Goal: Information Seeking & Learning: Learn about a topic

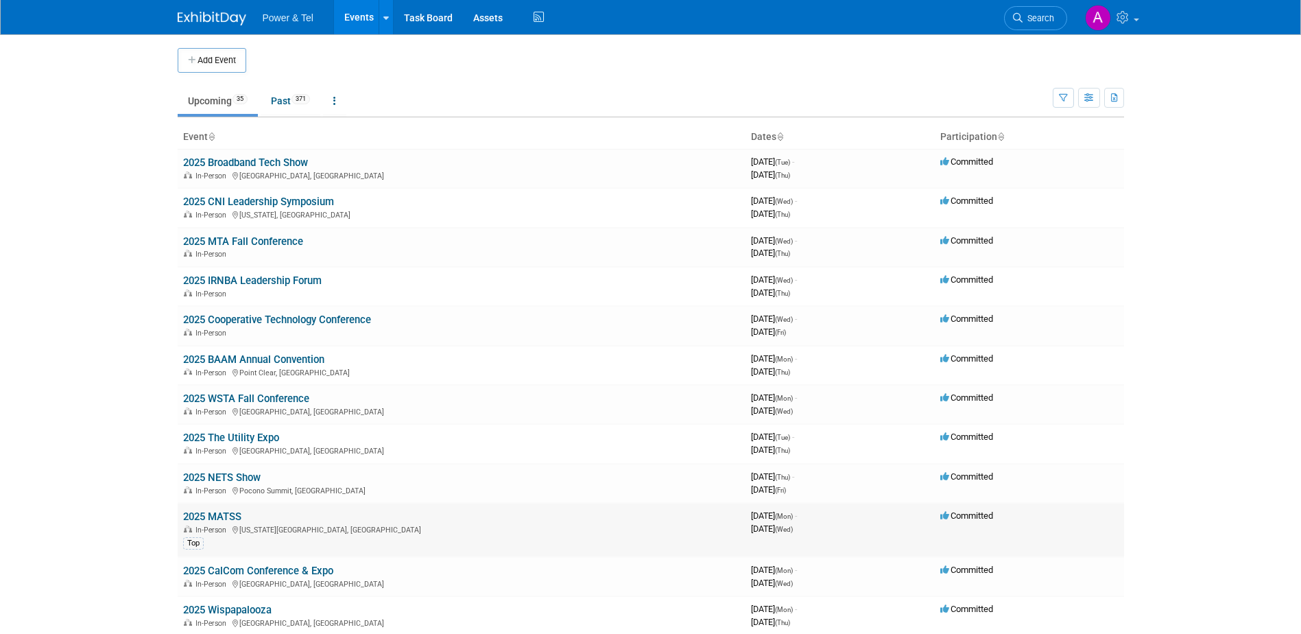
click at [222, 512] on link "2025 MATSS" at bounding box center [212, 516] width 58 height 12
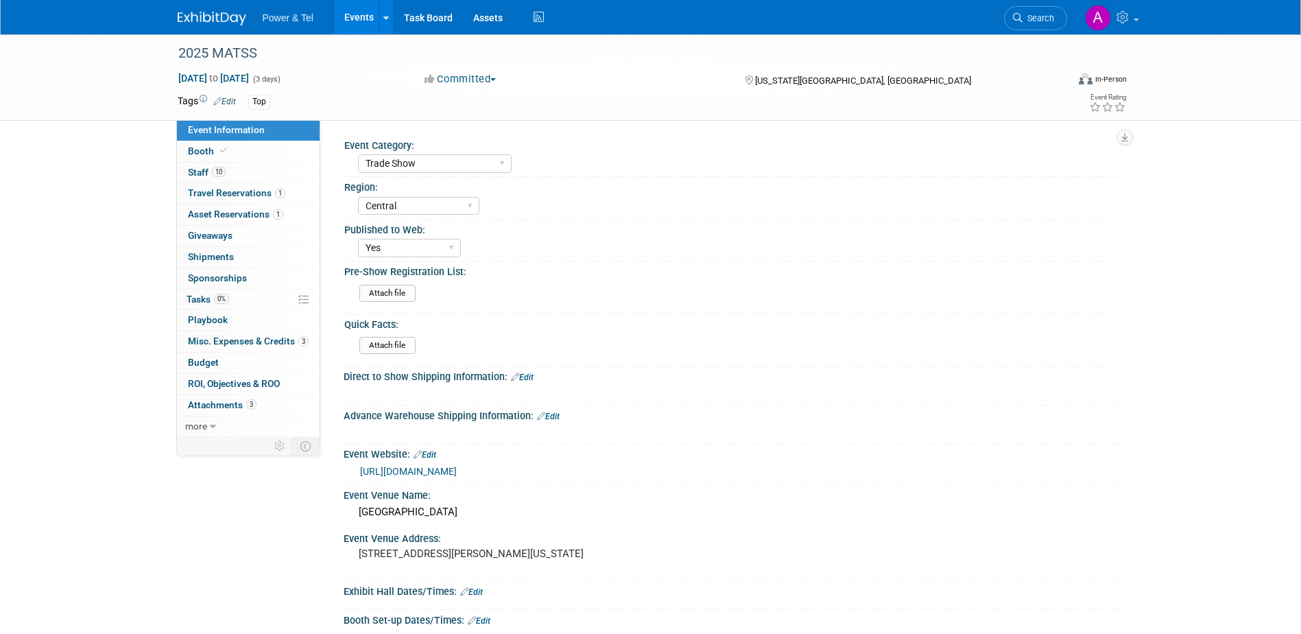
select select "Trade Show"
select select "Central"
select select "Yes"
click at [261, 174] on link "10 Staff 10" at bounding box center [248, 173] width 143 height 21
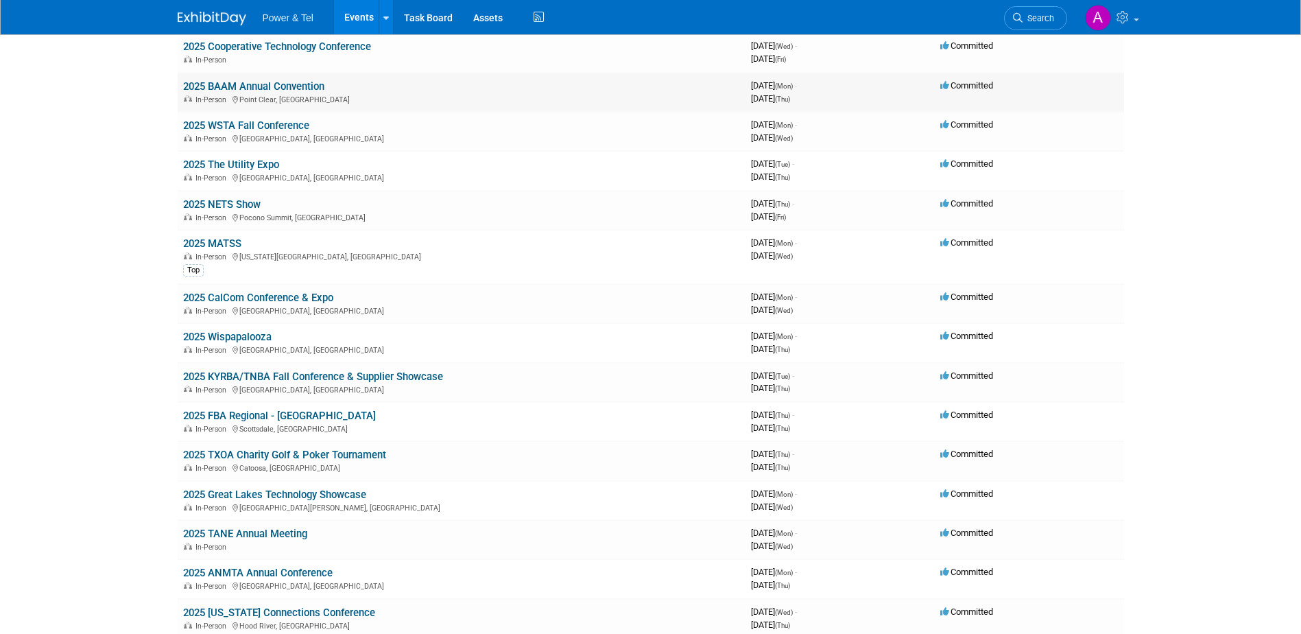
scroll to position [274, 0]
click at [274, 497] on link "2025 Great Lakes Technology Showcase" at bounding box center [274, 494] width 183 height 12
click at [211, 242] on link "2025 MATSS" at bounding box center [212, 243] width 58 height 12
click at [242, 336] on link "2025 Wispapalooza" at bounding box center [227, 336] width 88 height 12
click at [214, 410] on link "2025 FBA Regional - Scottsdale" at bounding box center [279, 415] width 193 height 12
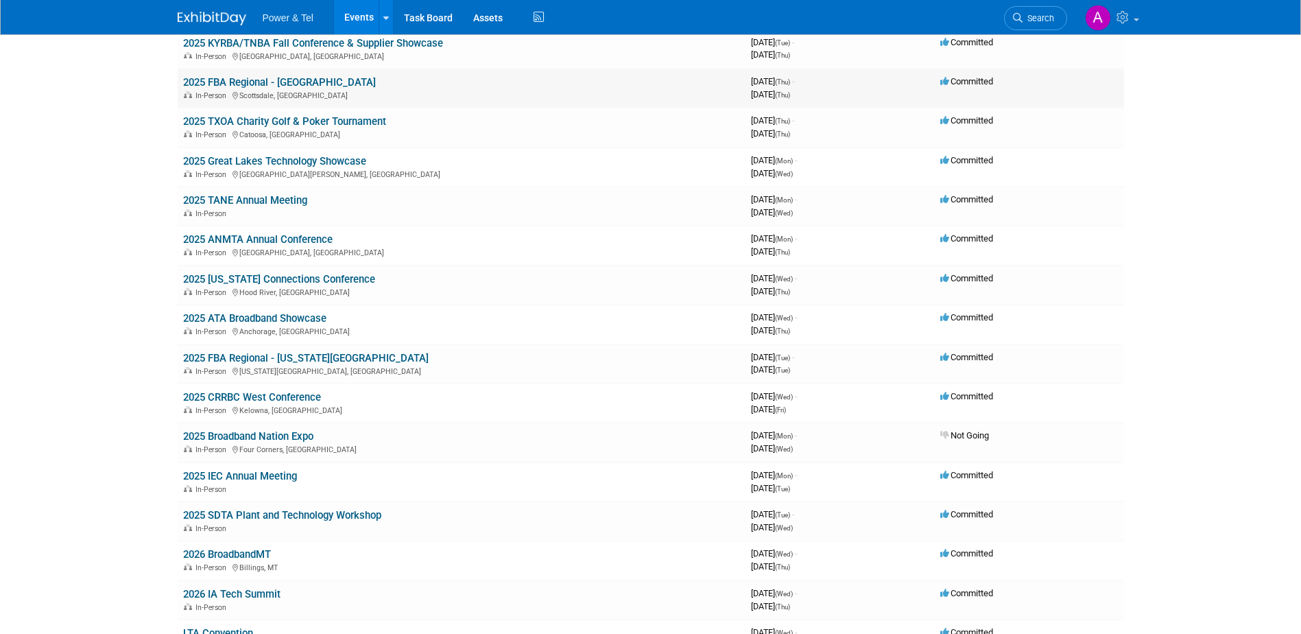
scroll to position [899, 0]
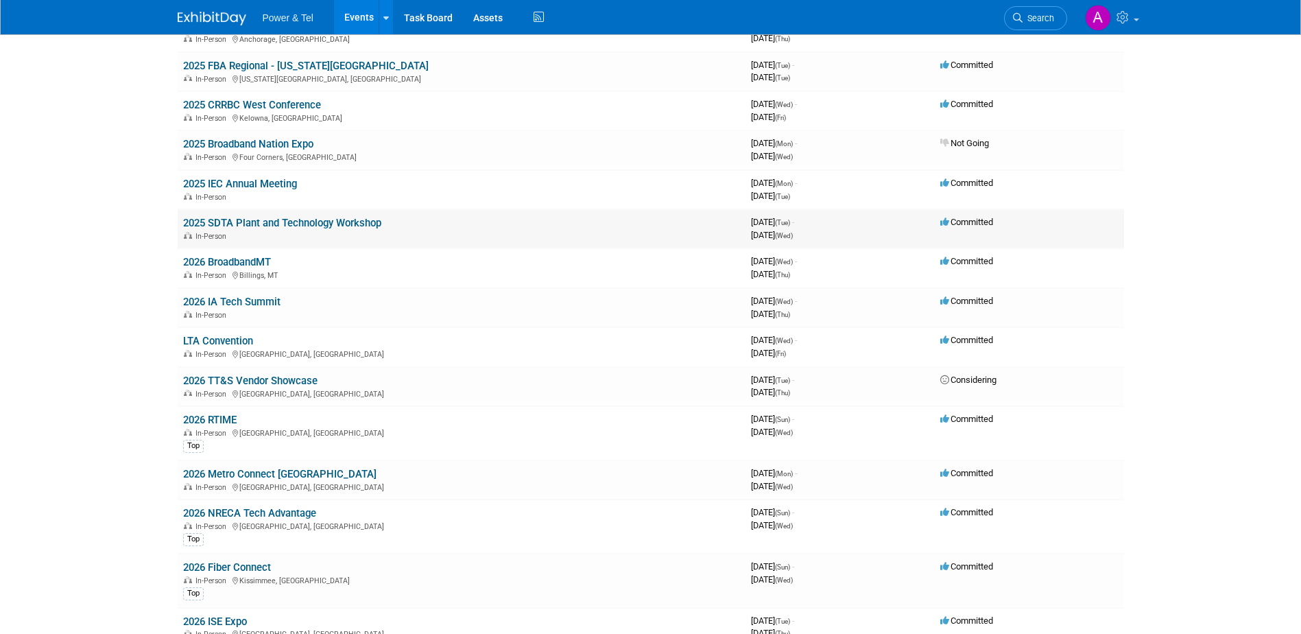
click at [287, 226] on link "2025 SDTA Plant and Technology Workshop" at bounding box center [282, 223] width 198 height 12
click at [263, 180] on link "2025 IEC Annual Meeting" at bounding box center [240, 184] width 114 height 12
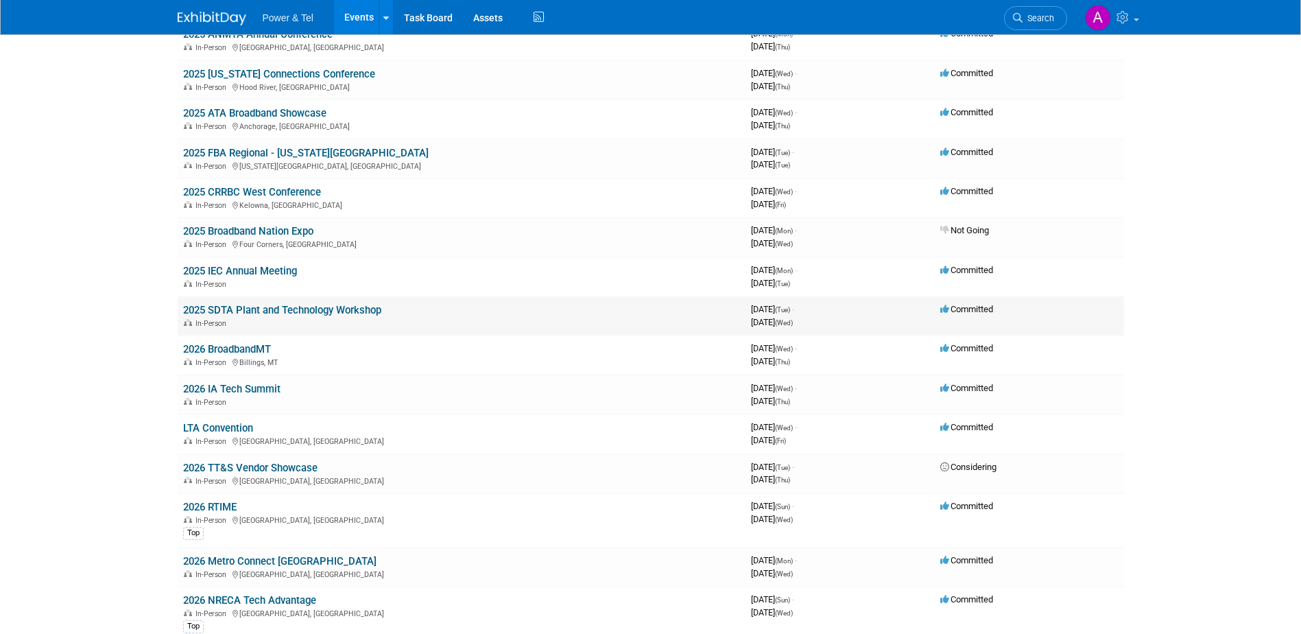
scroll to position [805, 0]
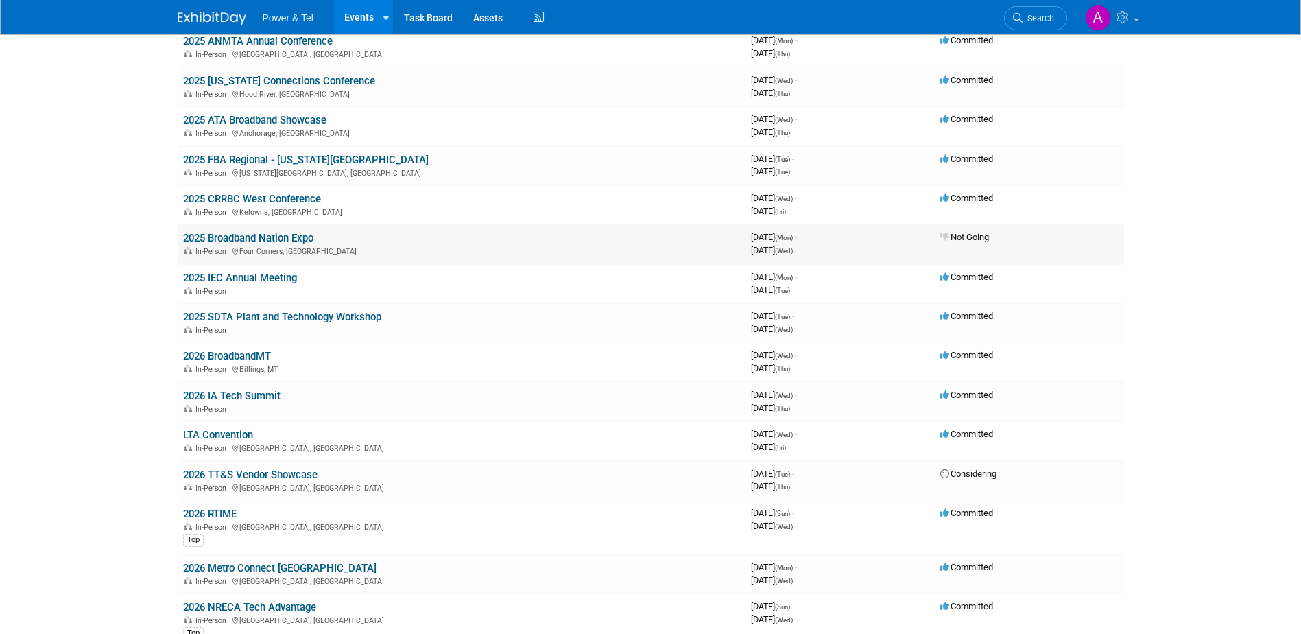
click at [262, 242] on link "2025 Broadband Nation Expo" at bounding box center [248, 238] width 130 height 12
click at [301, 200] on link "2025 CRRBC West Conference" at bounding box center [252, 199] width 138 height 12
click at [293, 157] on link "2025 FBA Regional - [US_STATE][GEOGRAPHIC_DATA]" at bounding box center [306, 160] width 246 height 12
click at [307, 118] on link "2025 ATA Broadband Showcase" at bounding box center [254, 120] width 143 height 12
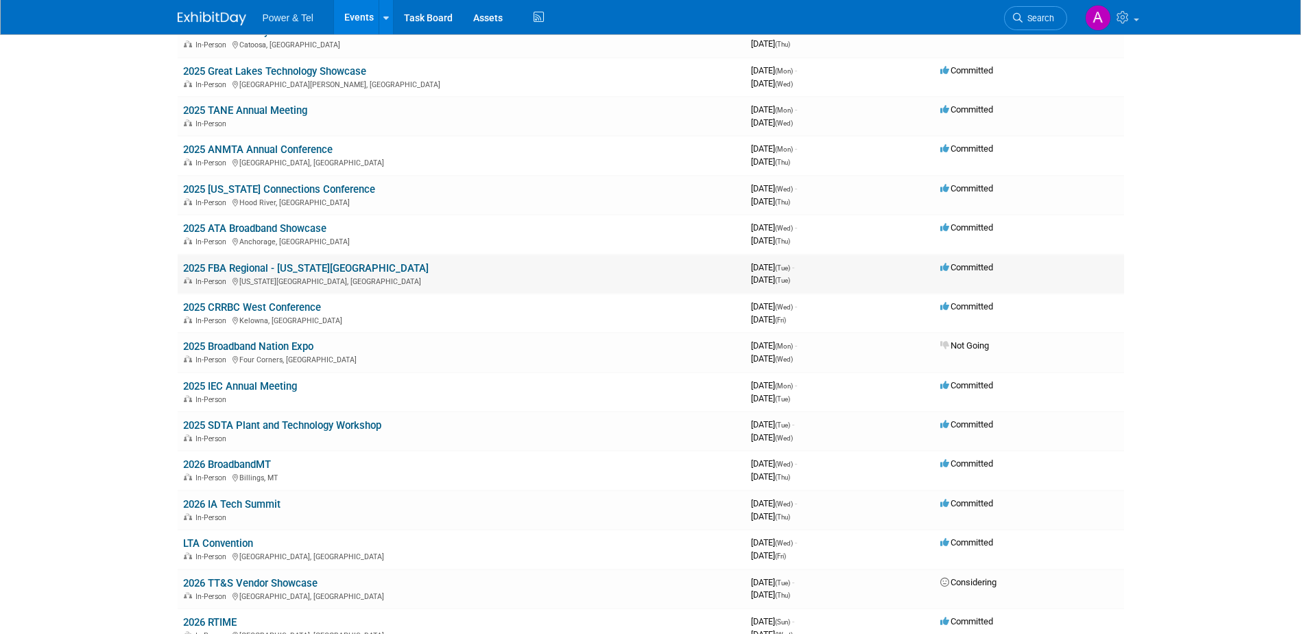
scroll to position [696, 0]
click at [267, 189] on link "2025 [US_STATE] Connections Conference" at bounding box center [279, 190] width 192 height 12
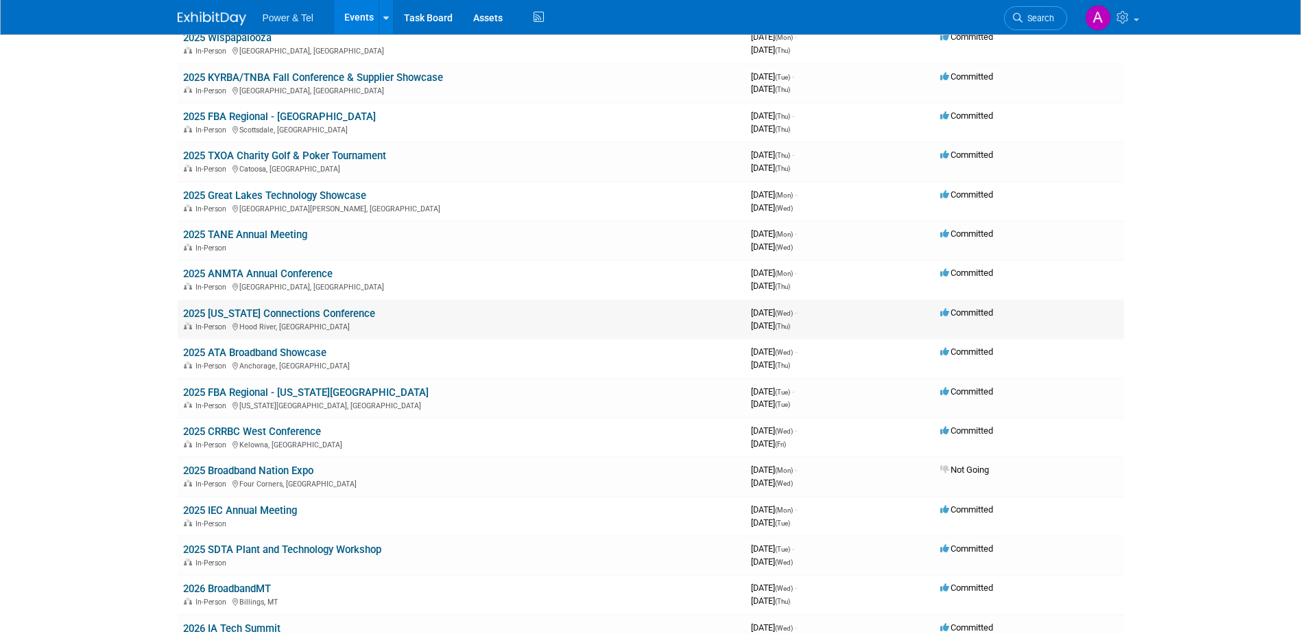
scroll to position [566, 0]
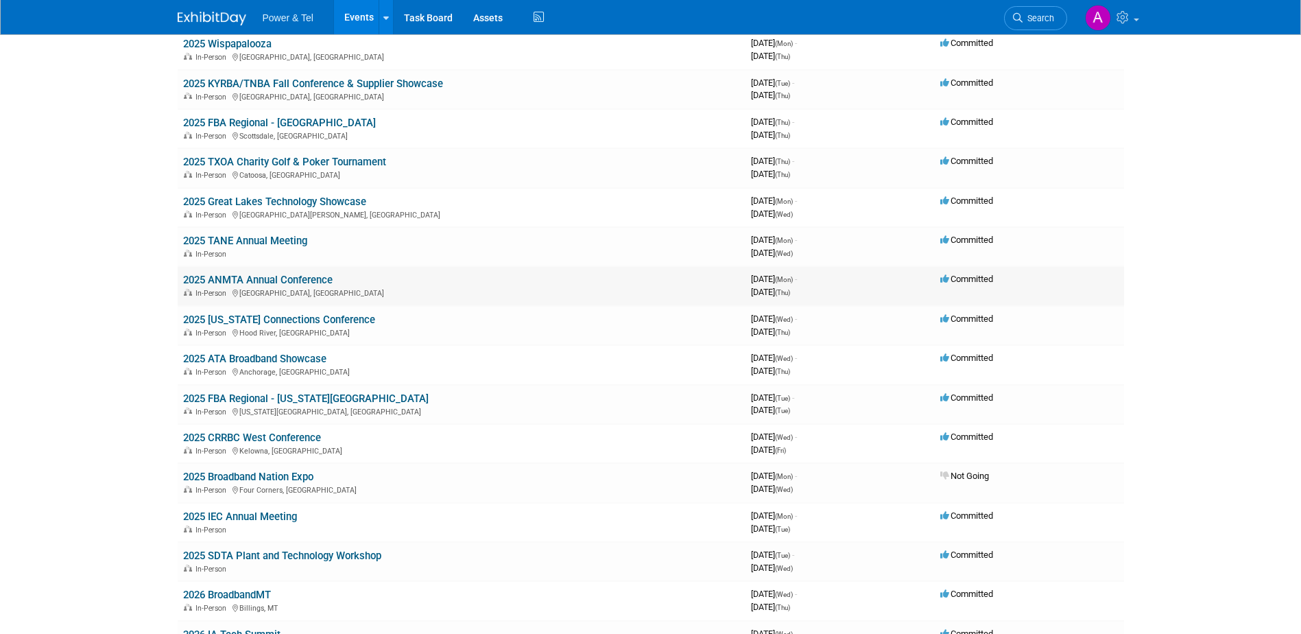
click at [299, 275] on link "2025 ANMTA Annual Conference" at bounding box center [258, 280] width 150 height 12
click at [283, 236] on link "2025 TANE Annual Meeting" at bounding box center [245, 241] width 124 height 12
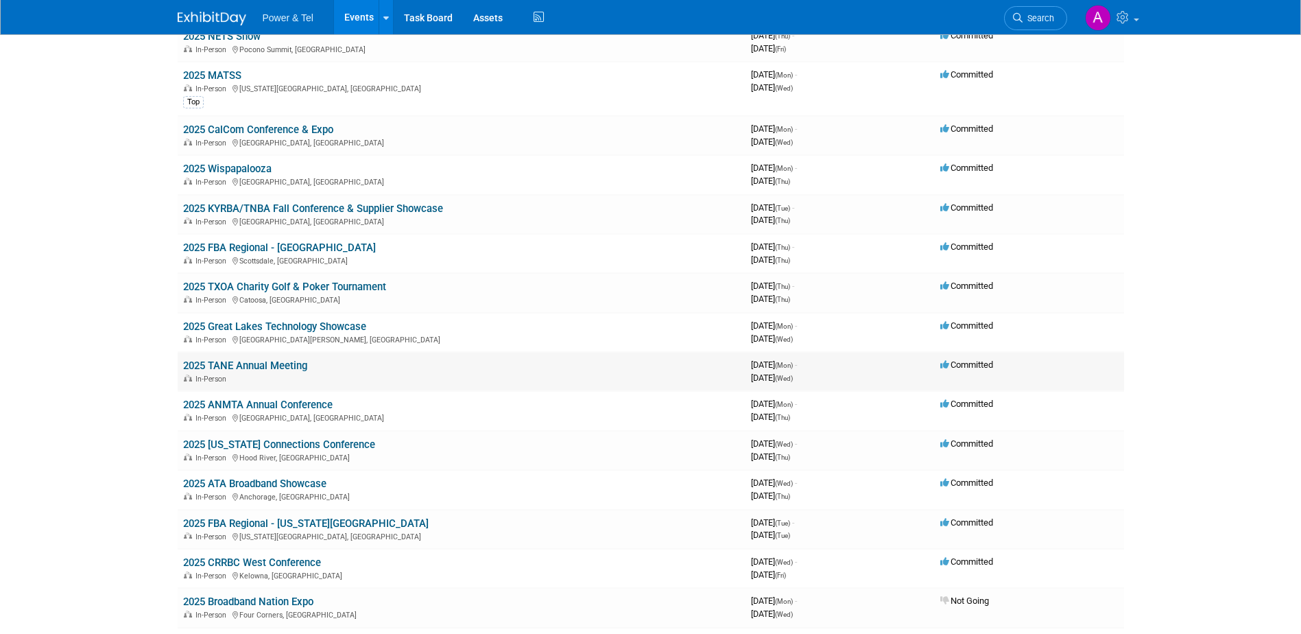
scroll to position [431, 0]
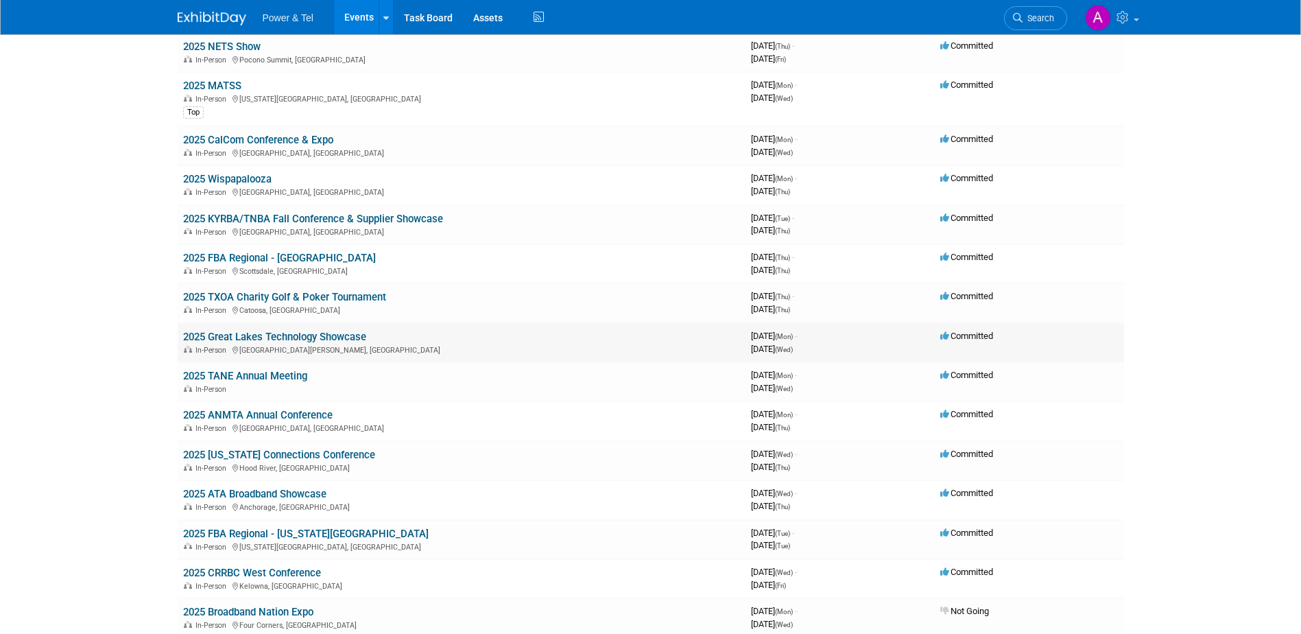
click at [346, 335] on link "2025 Great Lakes Technology Showcase" at bounding box center [274, 337] width 183 height 12
click at [302, 255] on link "2025 FBA Regional - [GEOGRAPHIC_DATA]" at bounding box center [279, 258] width 193 height 12
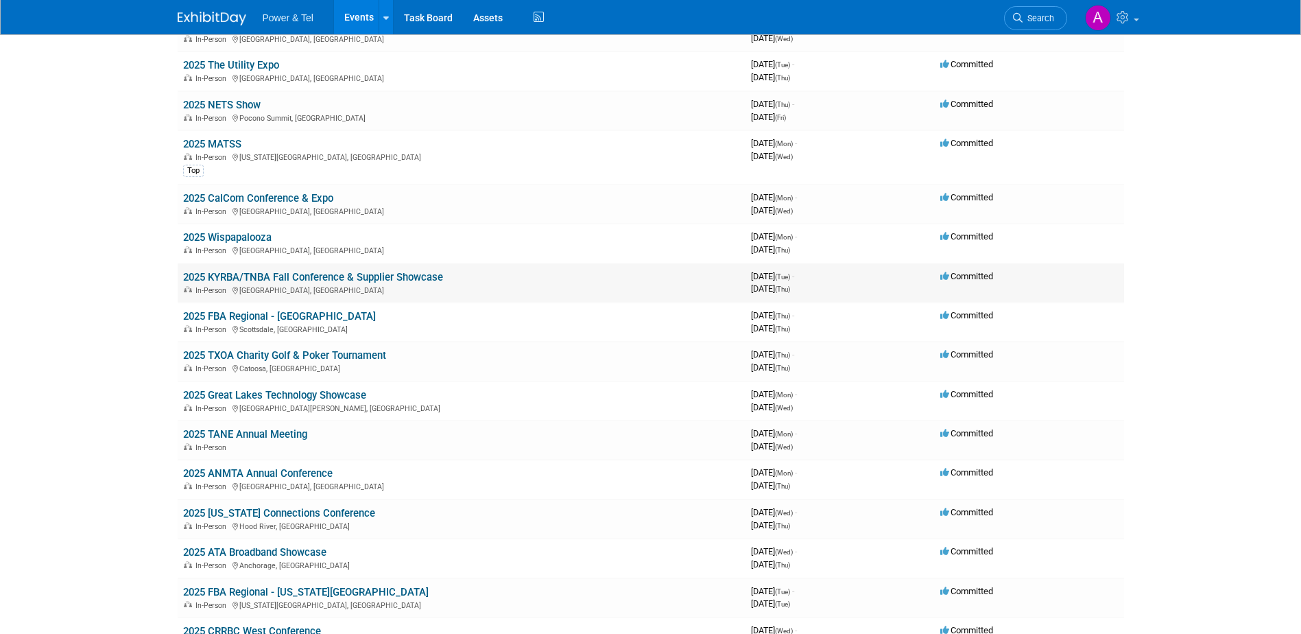
scroll to position [367, 0]
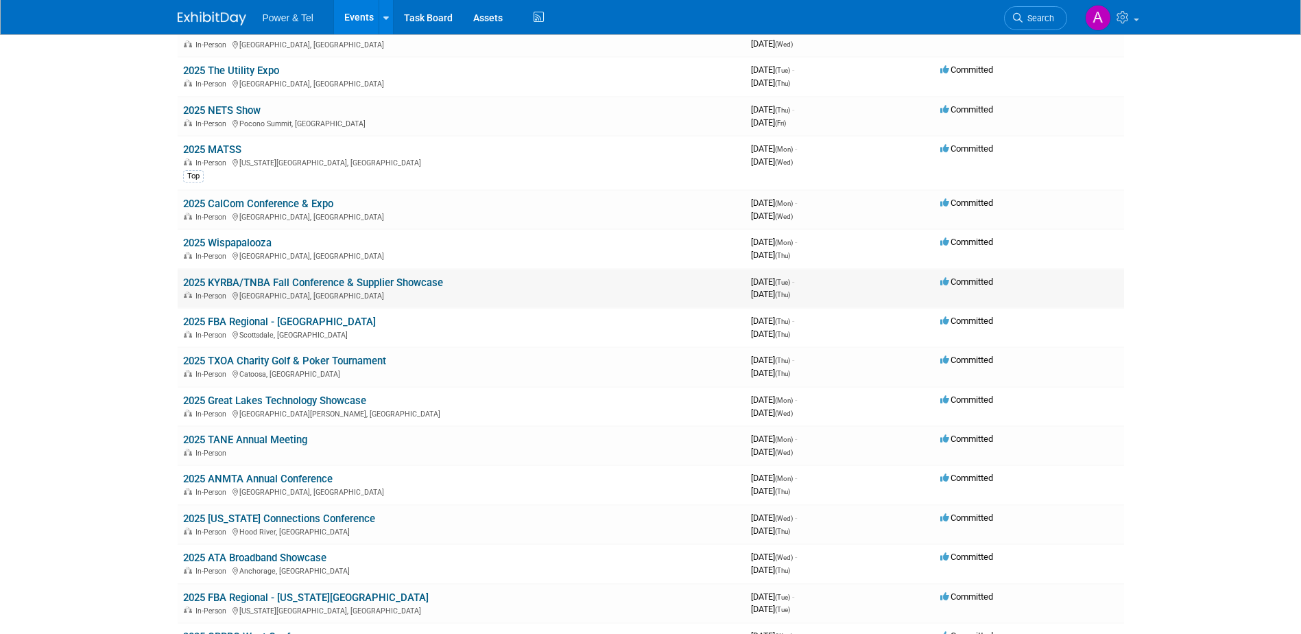
click at [277, 279] on link "2025 KYRBA/TNBA Fall Conference & Supplier Showcase" at bounding box center [313, 282] width 260 height 12
click at [230, 277] on link "2025 KYRBA/TNBA Fall Conference & Supplier Showcase" at bounding box center [313, 282] width 260 height 12
click at [240, 241] on link "2025 Wispapalooza" at bounding box center [227, 243] width 88 height 12
click at [236, 323] on link "2025 FBA Regional - [GEOGRAPHIC_DATA]" at bounding box center [279, 322] width 193 height 12
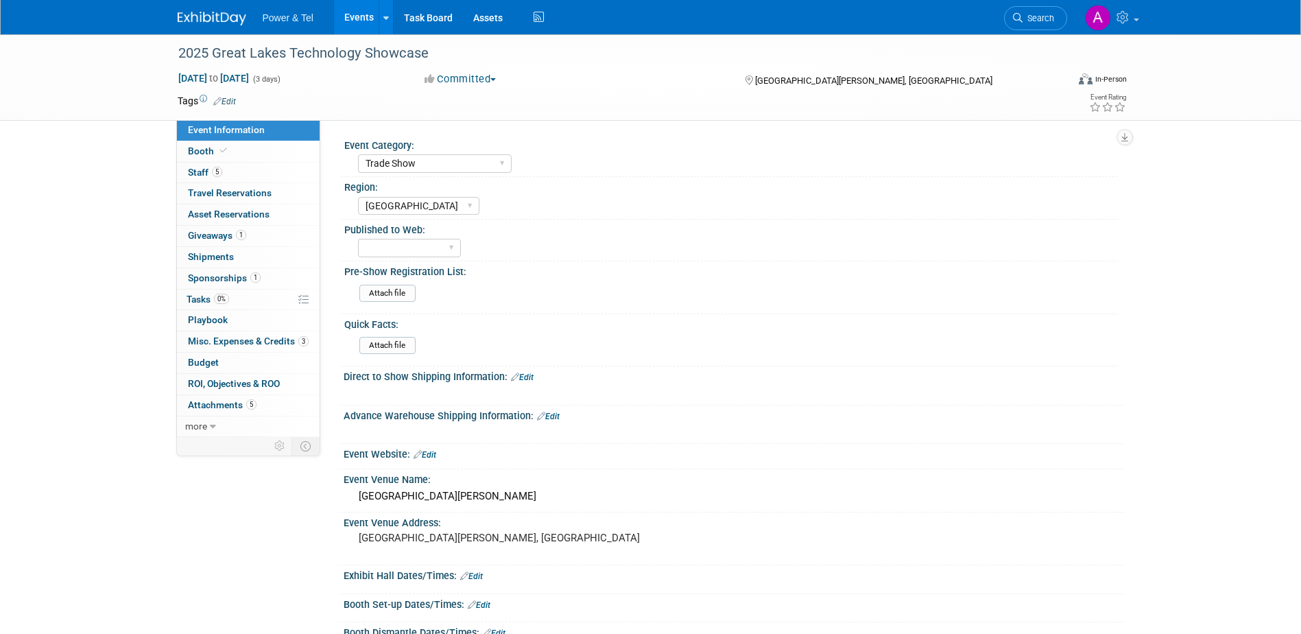
select select "Trade Show"
select select "[GEOGRAPHIC_DATA]"
click at [250, 146] on link "Booth" at bounding box center [248, 151] width 143 height 21
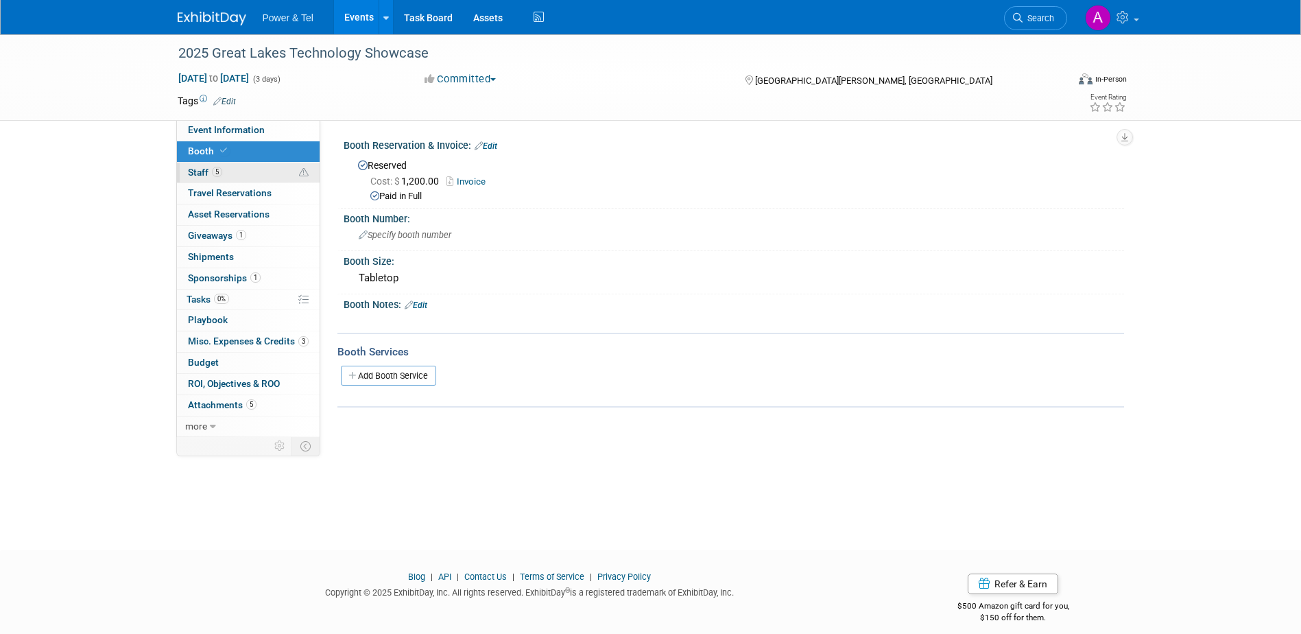
click at [251, 178] on link "5 Staff 5" at bounding box center [248, 173] width 143 height 21
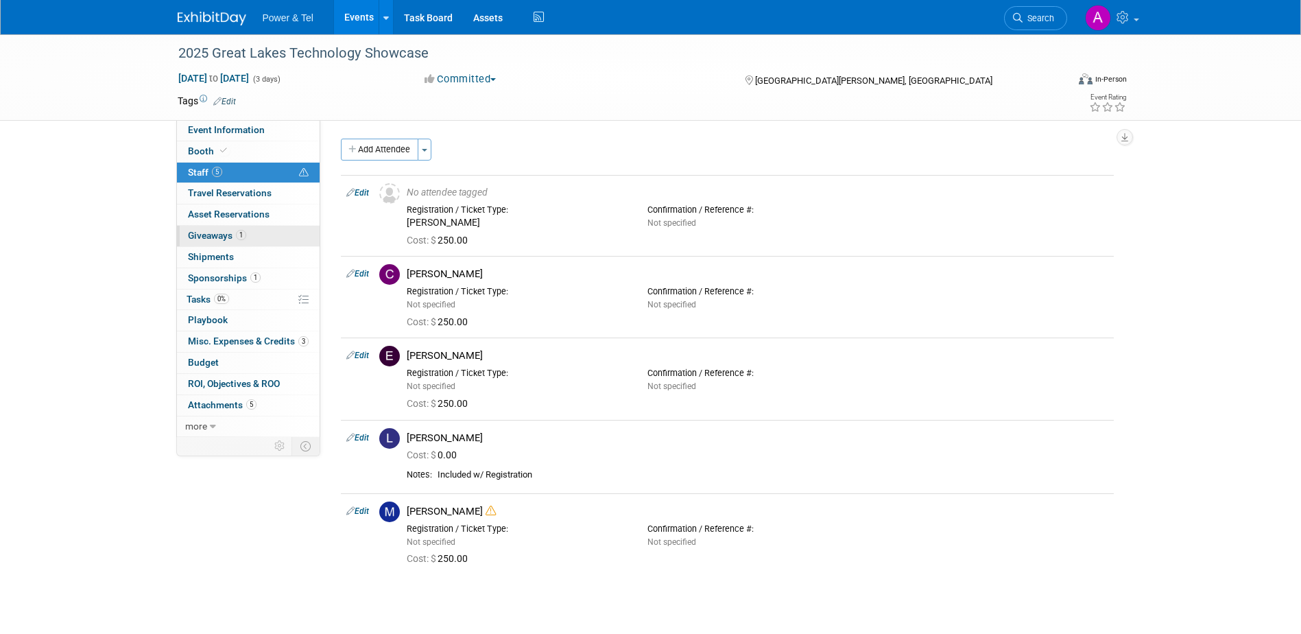
click at [254, 237] on link "1 Giveaways 1" at bounding box center [248, 236] width 143 height 21
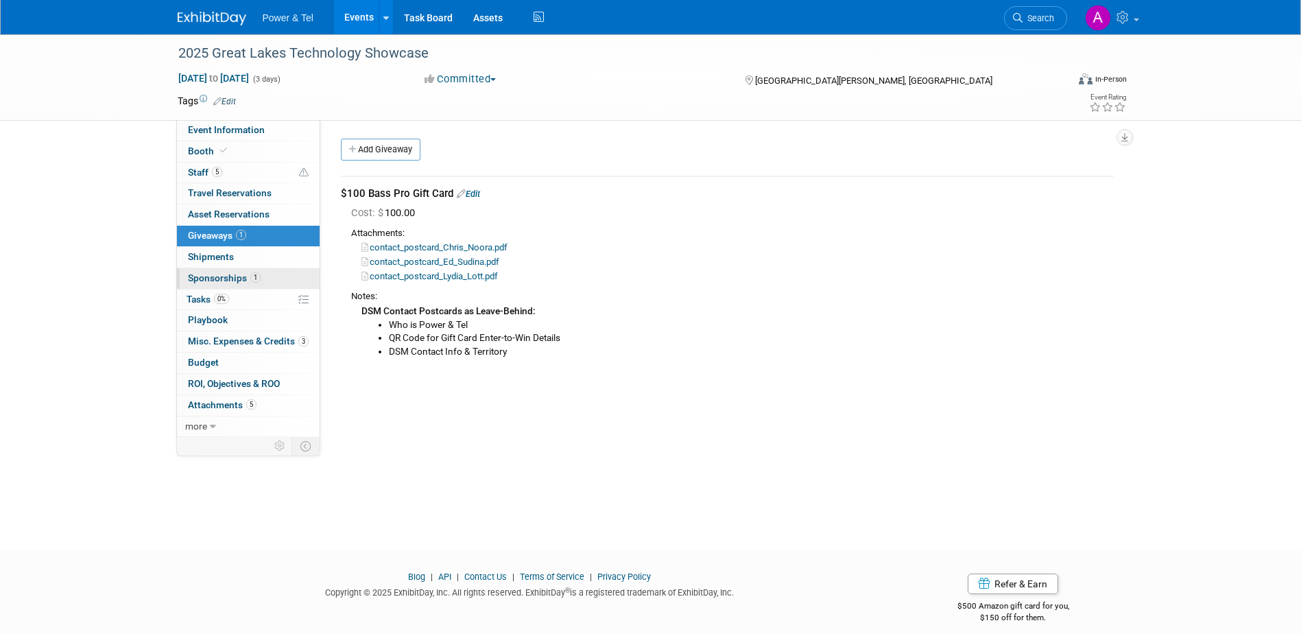
click at [264, 283] on link "1 Sponsorships 1" at bounding box center [248, 278] width 143 height 21
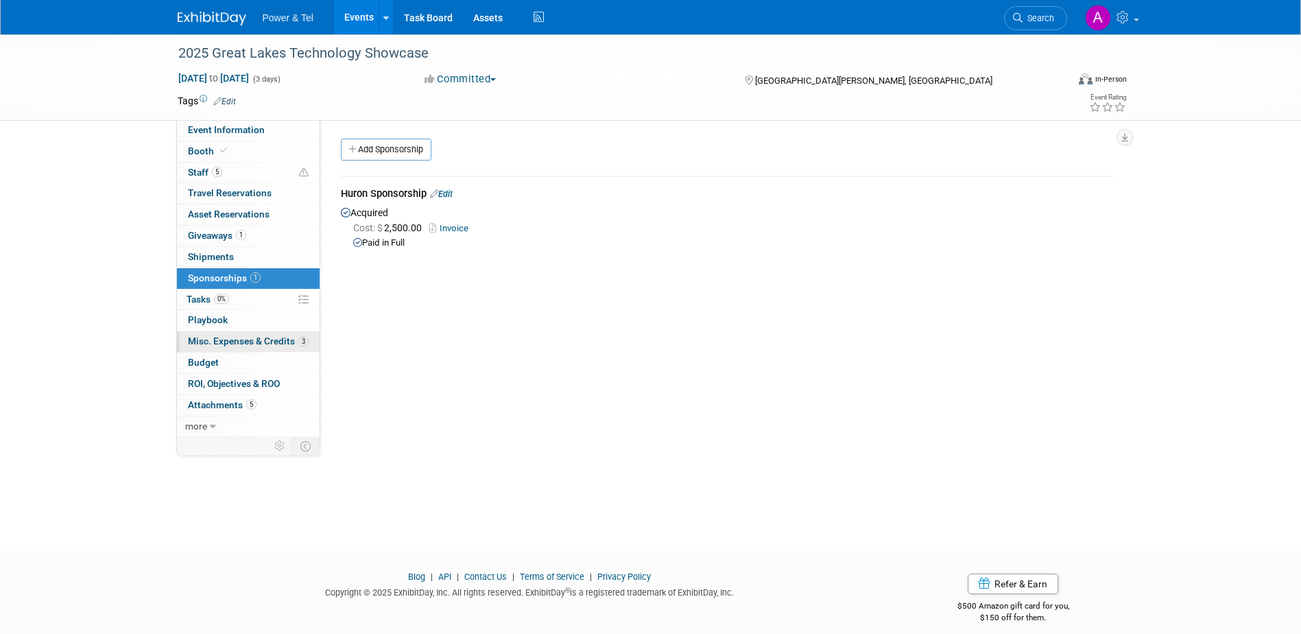
click at [233, 344] on span "Misc. Expenses & Credits 3" at bounding box center [248, 340] width 121 height 11
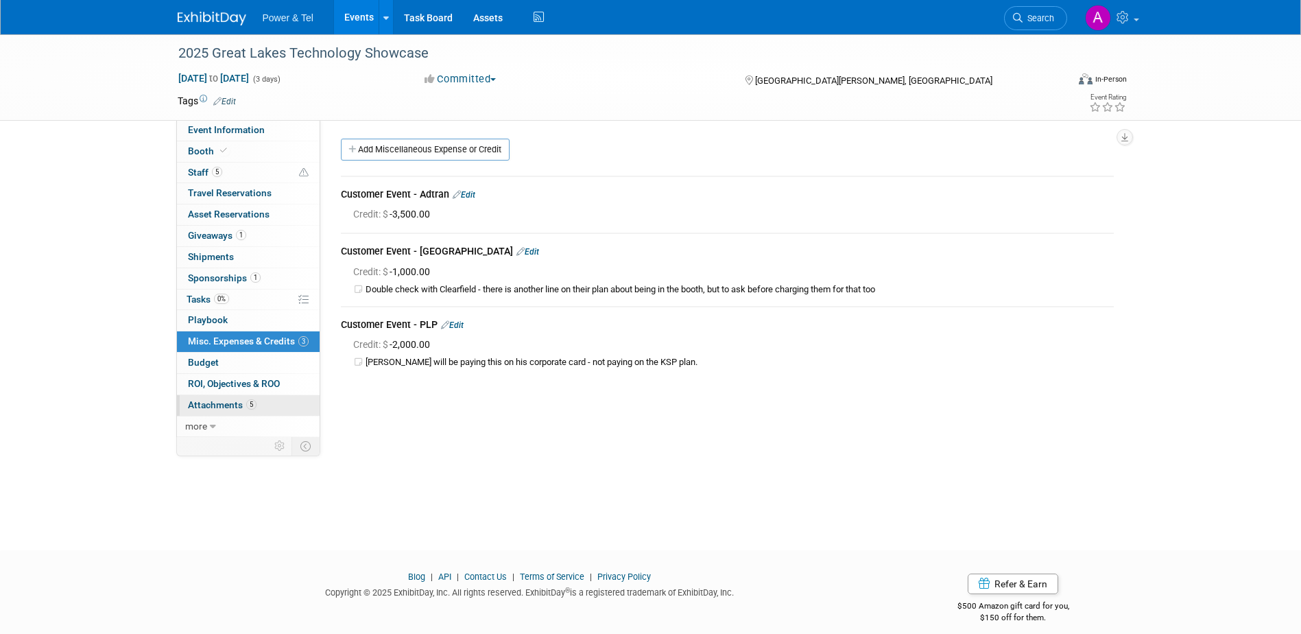
click at [221, 400] on span "Attachments 5" at bounding box center [222, 404] width 69 height 11
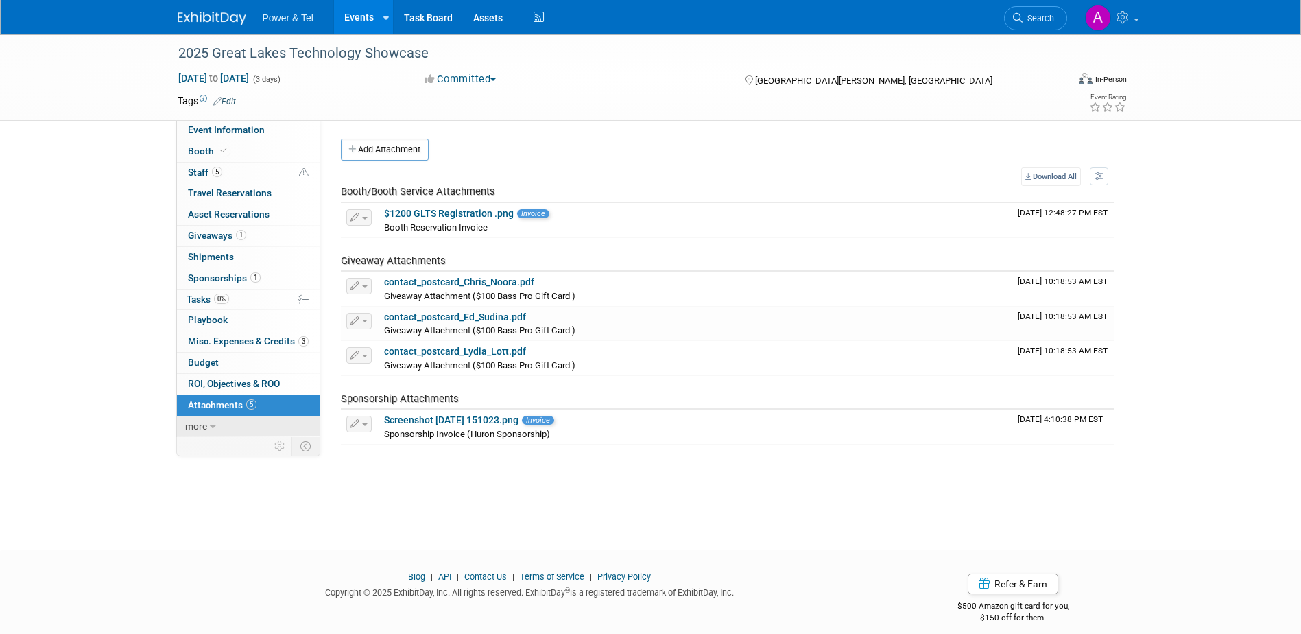
click at [212, 427] on icon at bounding box center [213, 427] width 6 height 10
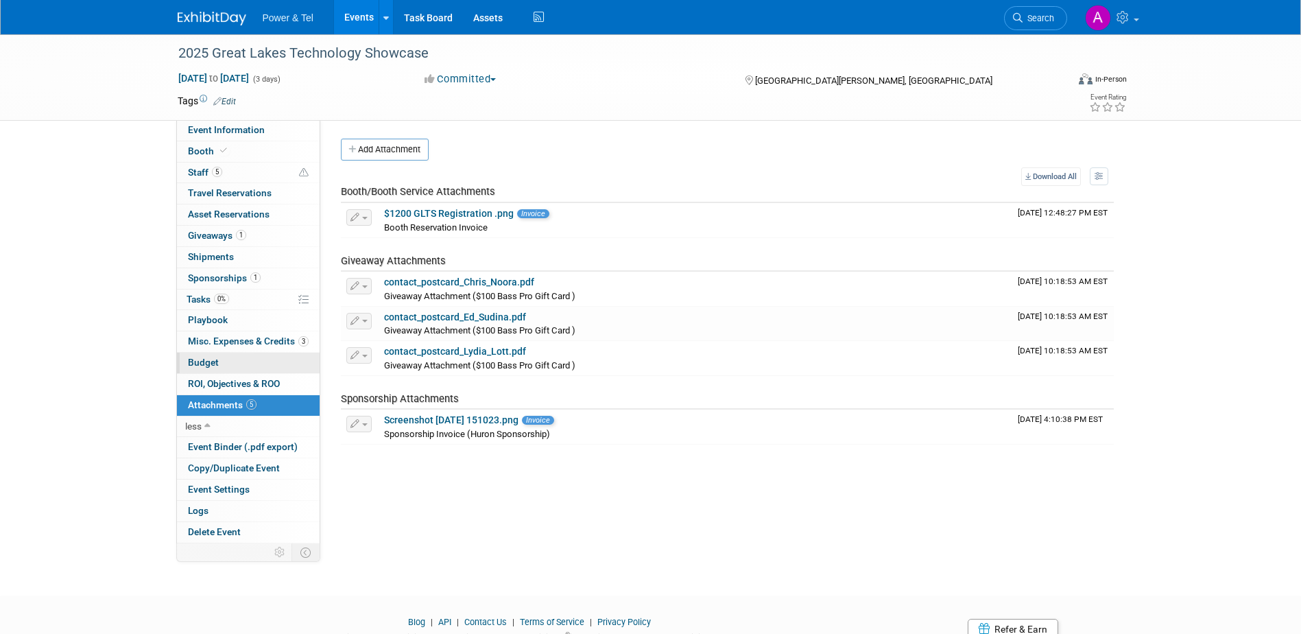
click at [211, 364] on span "Budget" at bounding box center [203, 362] width 31 height 11
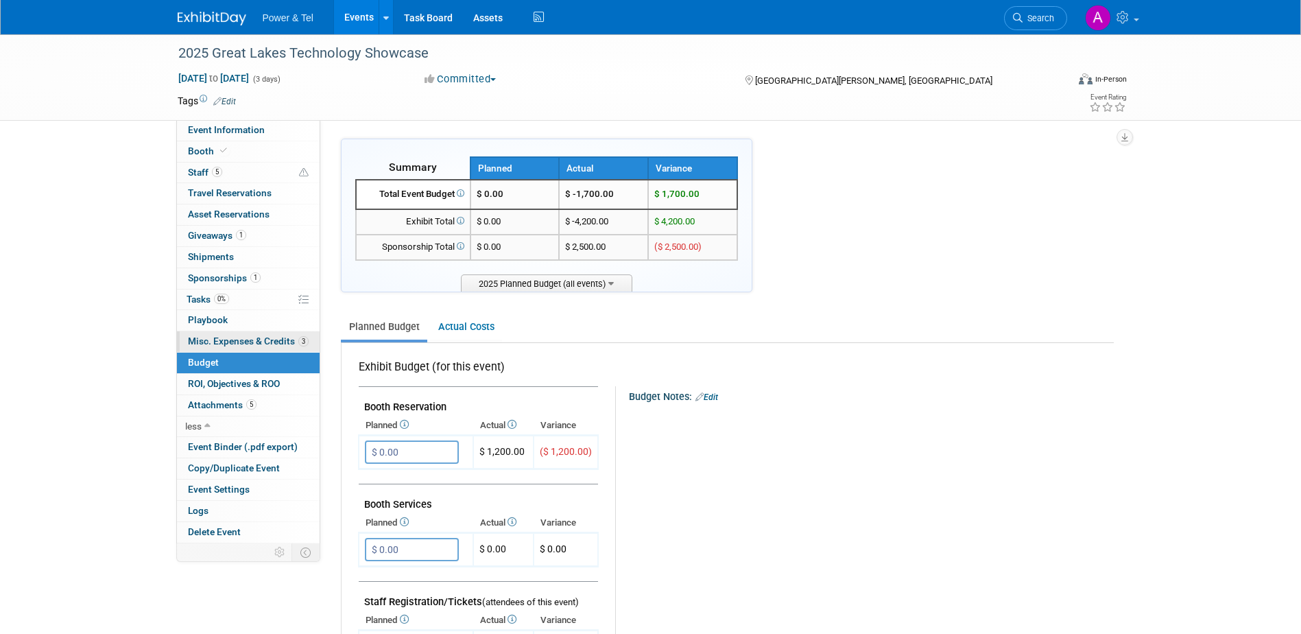
click at [216, 340] on span "Misc. Expenses & Credits 3" at bounding box center [248, 340] width 121 height 11
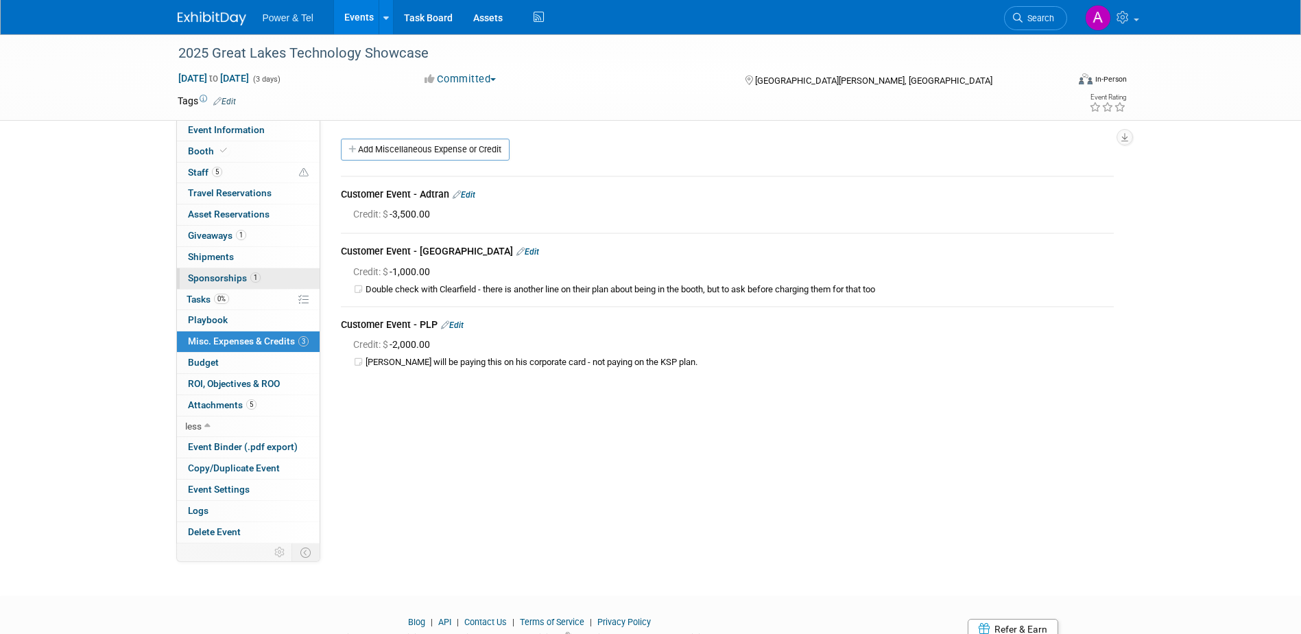
click at [281, 276] on link "1 Sponsorships 1" at bounding box center [248, 278] width 143 height 21
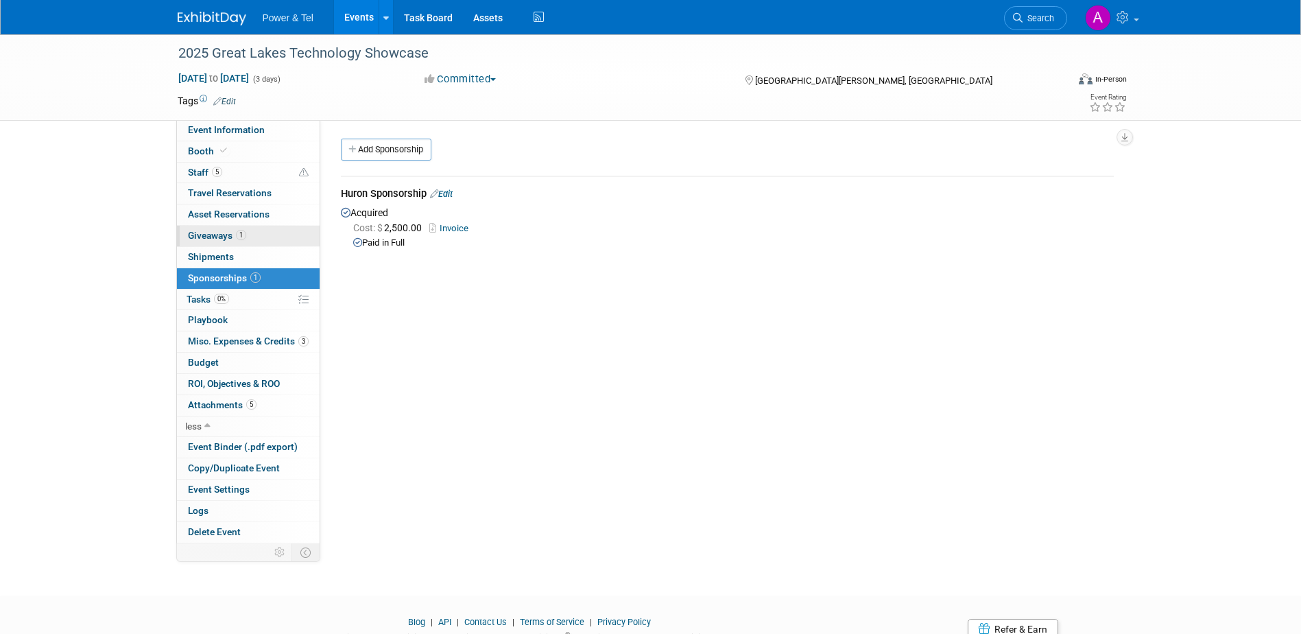
click at [278, 245] on link "1 Giveaways 1" at bounding box center [248, 236] width 143 height 21
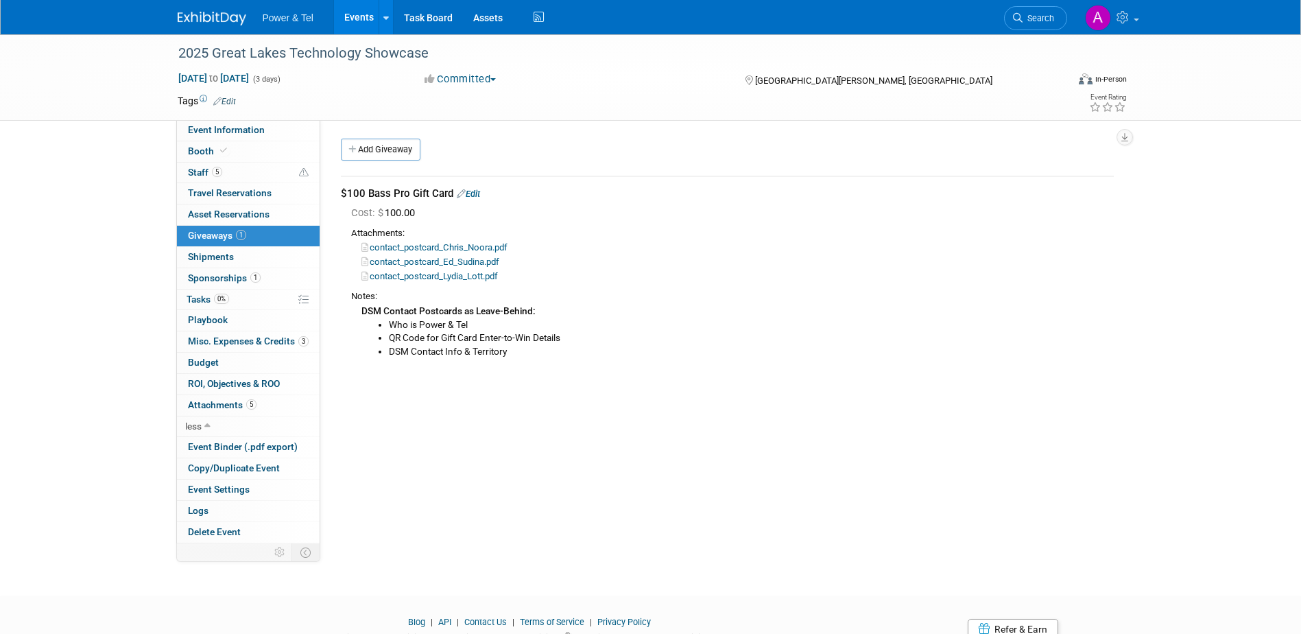
click at [403, 265] on link "contact_postcard_Ed_Sudina.pdf" at bounding box center [431, 262] width 138 height 10
click at [264, 337] on span "Misc. Expenses & Credits 3" at bounding box center [248, 340] width 121 height 11
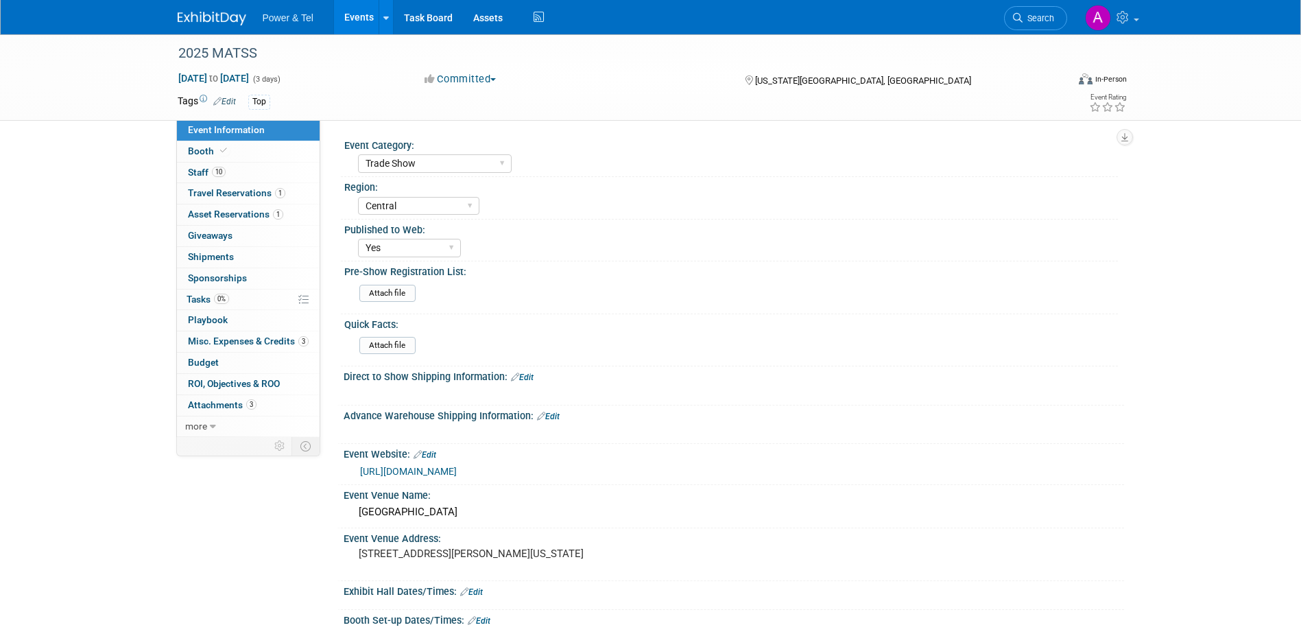
select select "Trade Show"
select select "Central"
select select "Yes"
click at [242, 174] on link "10 Staff 10" at bounding box center [248, 173] width 143 height 21
select select "Trade Show"
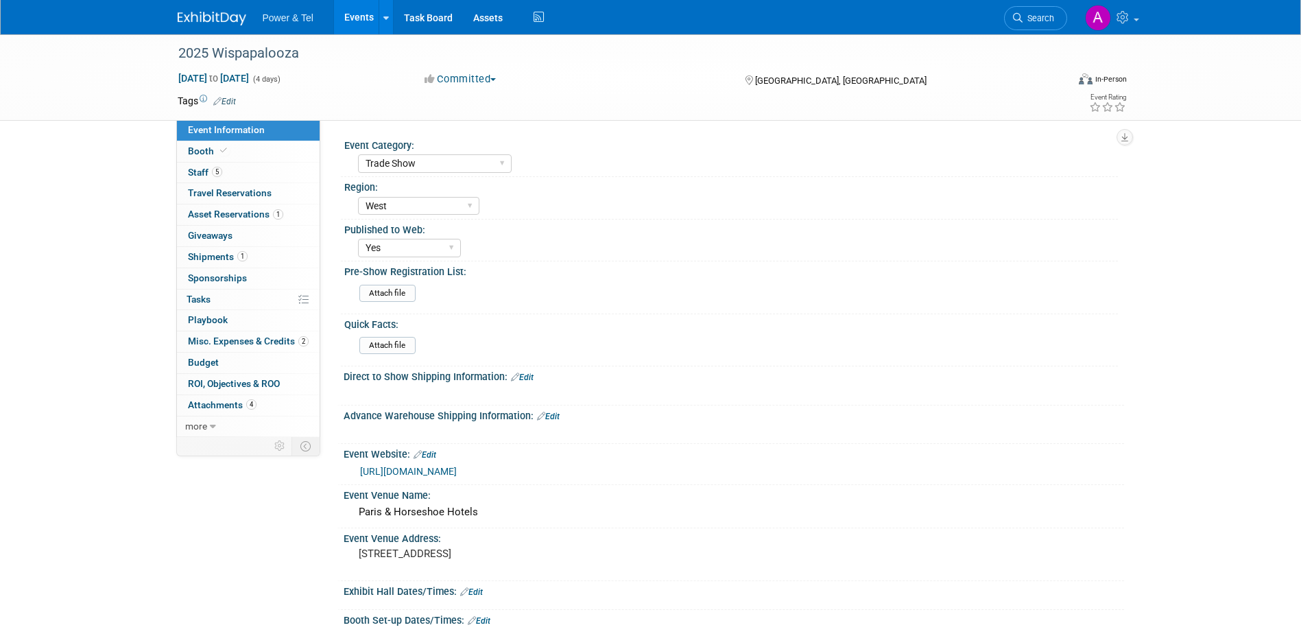
select select "West"
select select "Yes"
click at [246, 182] on link "5 Staff 5" at bounding box center [248, 173] width 143 height 21
select select "Trade Show"
select select "West"
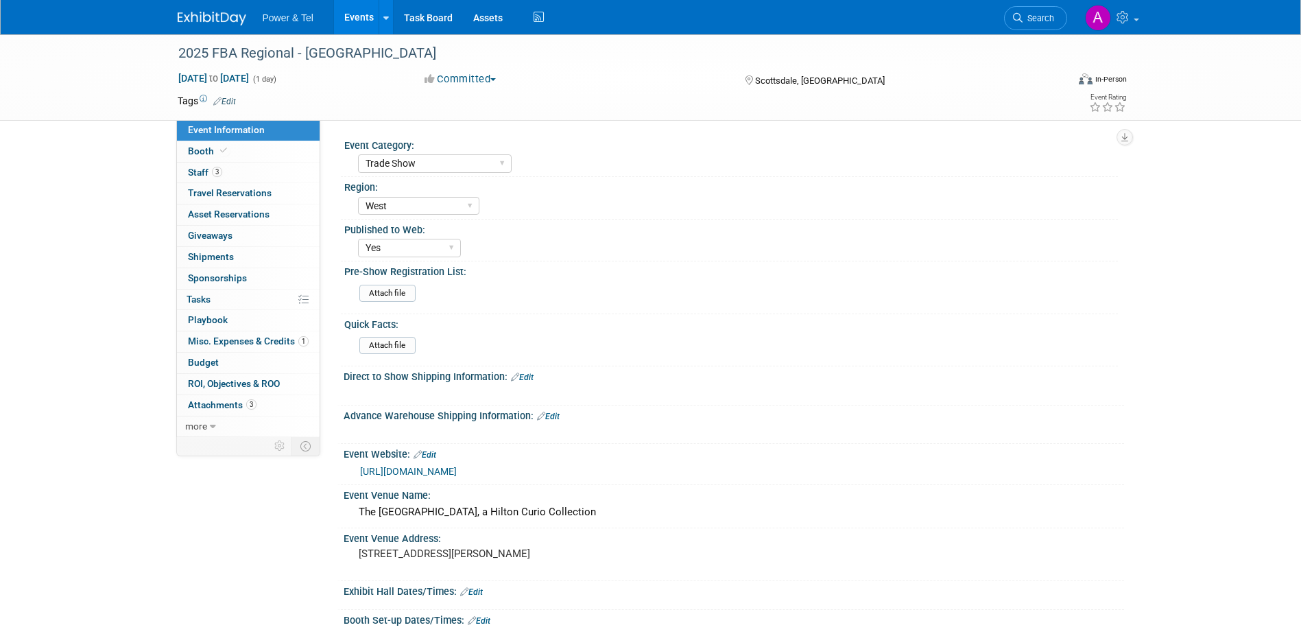
select select "Yes"
click at [216, 336] on span "Misc. Expenses & Credits 1" at bounding box center [248, 340] width 121 height 11
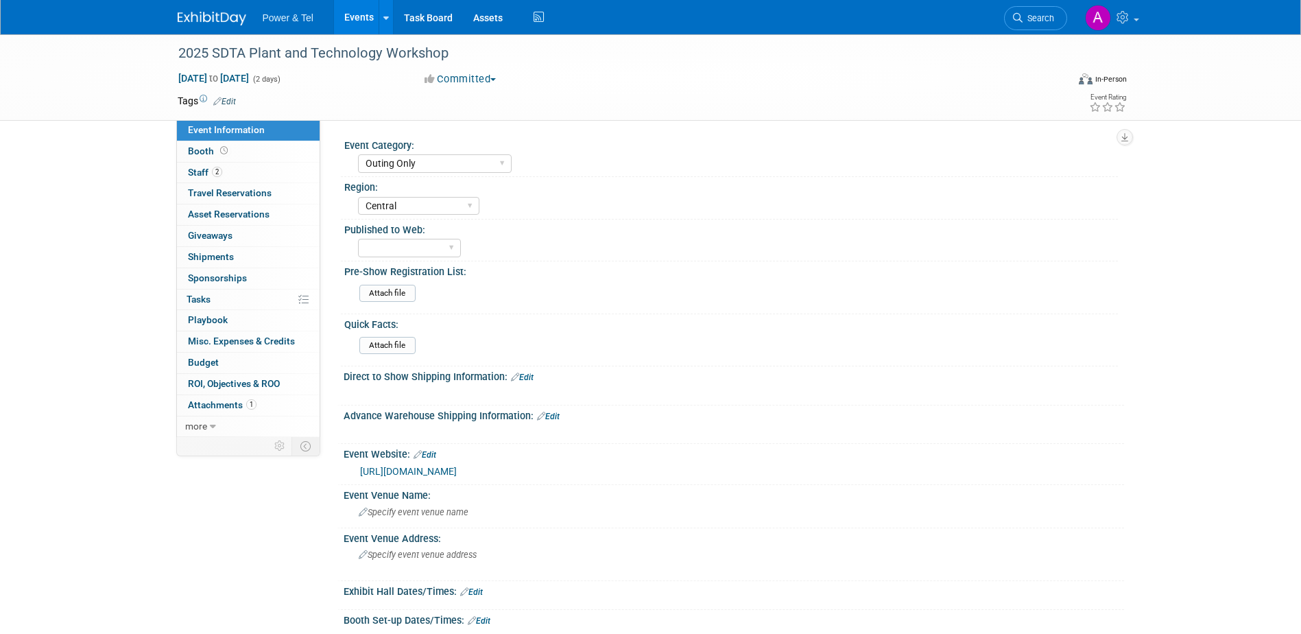
select select "Outing Only"
select select "Central"
click at [260, 179] on link "2 Staff 2" at bounding box center [248, 173] width 143 height 21
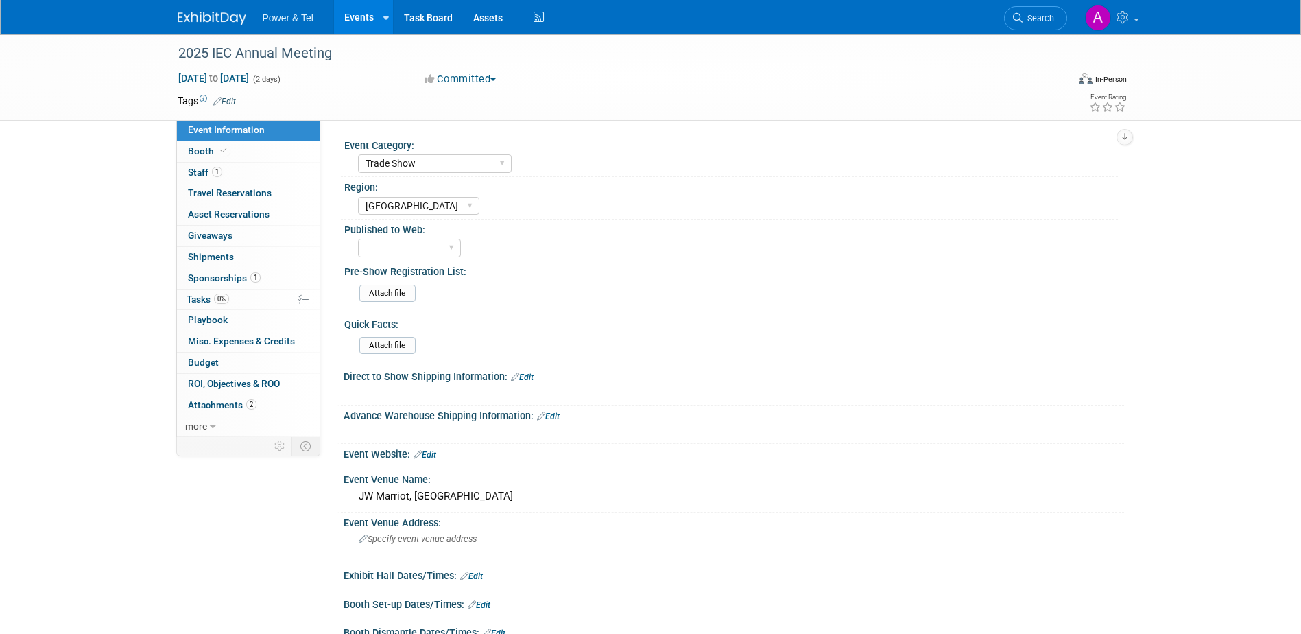
select select "Trade Show"
select select "[GEOGRAPHIC_DATA]"
click at [250, 270] on link "1 Sponsorships 1" at bounding box center [248, 278] width 143 height 21
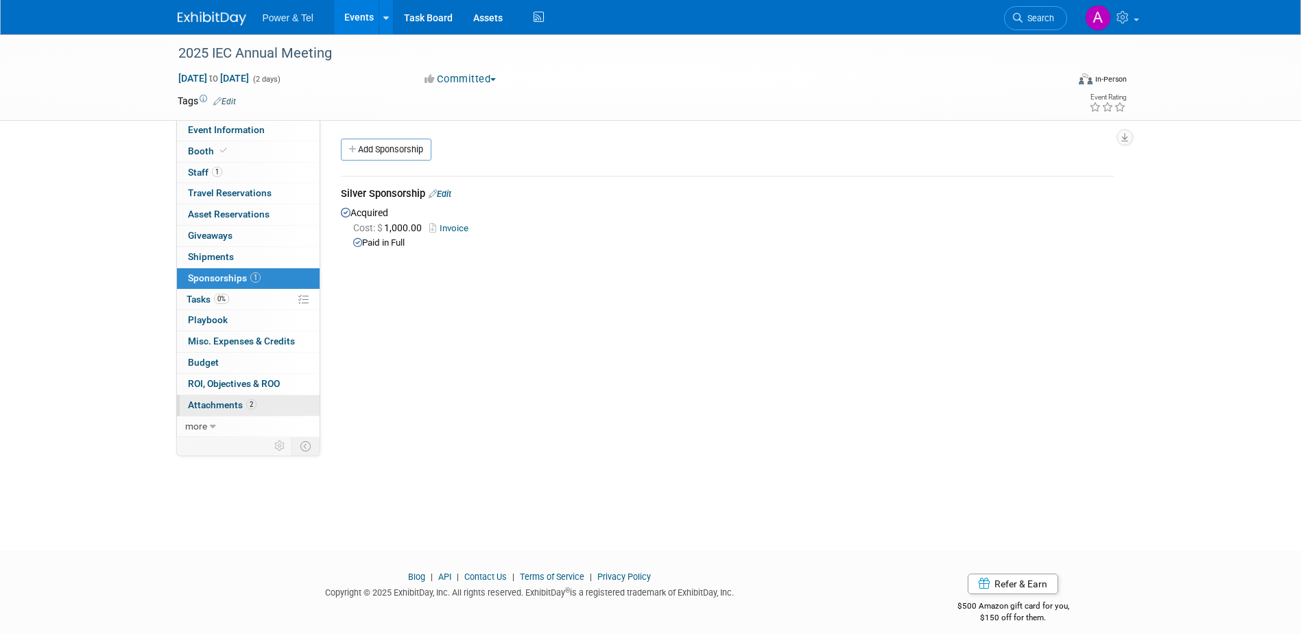
click at [205, 405] on span "Attachments 2" at bounding box center [222, 404] width 69 height 11
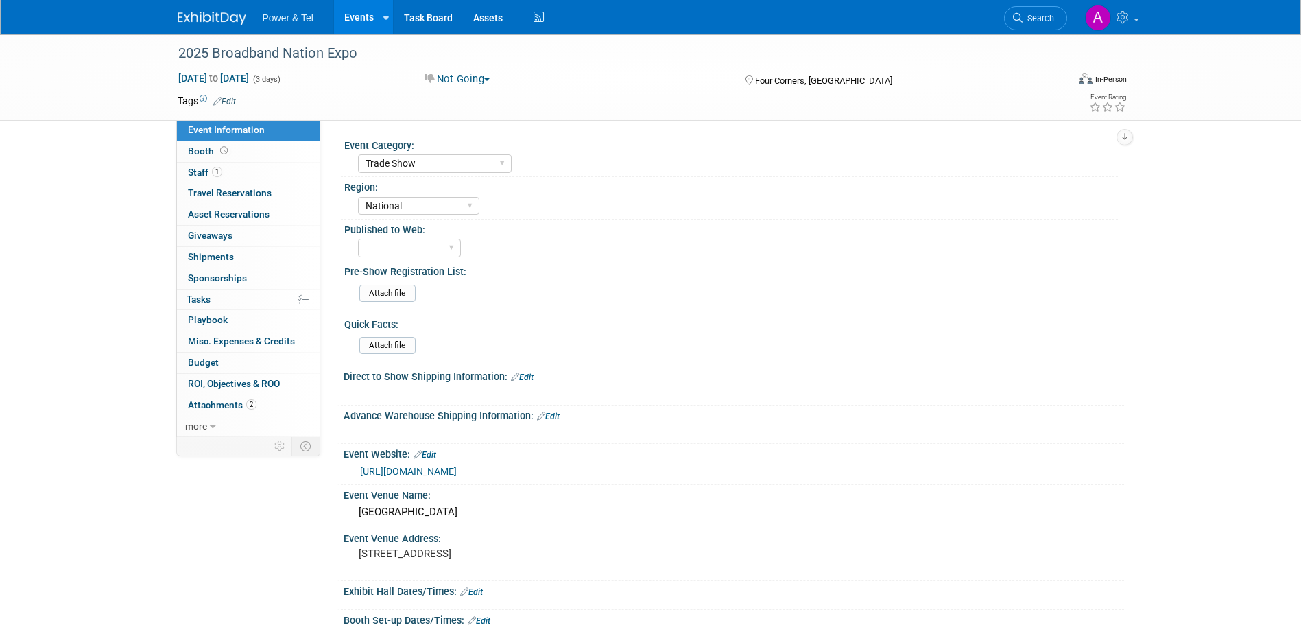
select select "Trade Show"
select select "National"
select select "Export/[GEOGRAPHIC_DATA]"
select select "West"
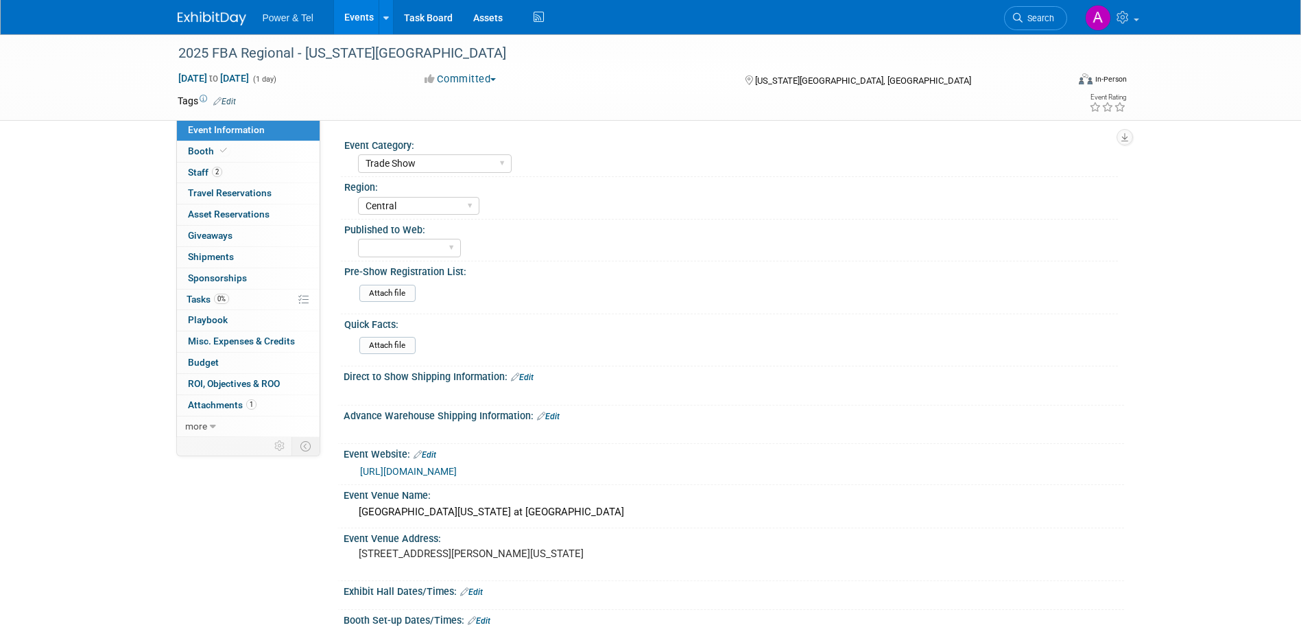
select select "Trade Show"
select select "Central"
click at [253, 344] on span "Misc. Expenses & Credits 0" at bounding box center [241, 340] width 107 height 11
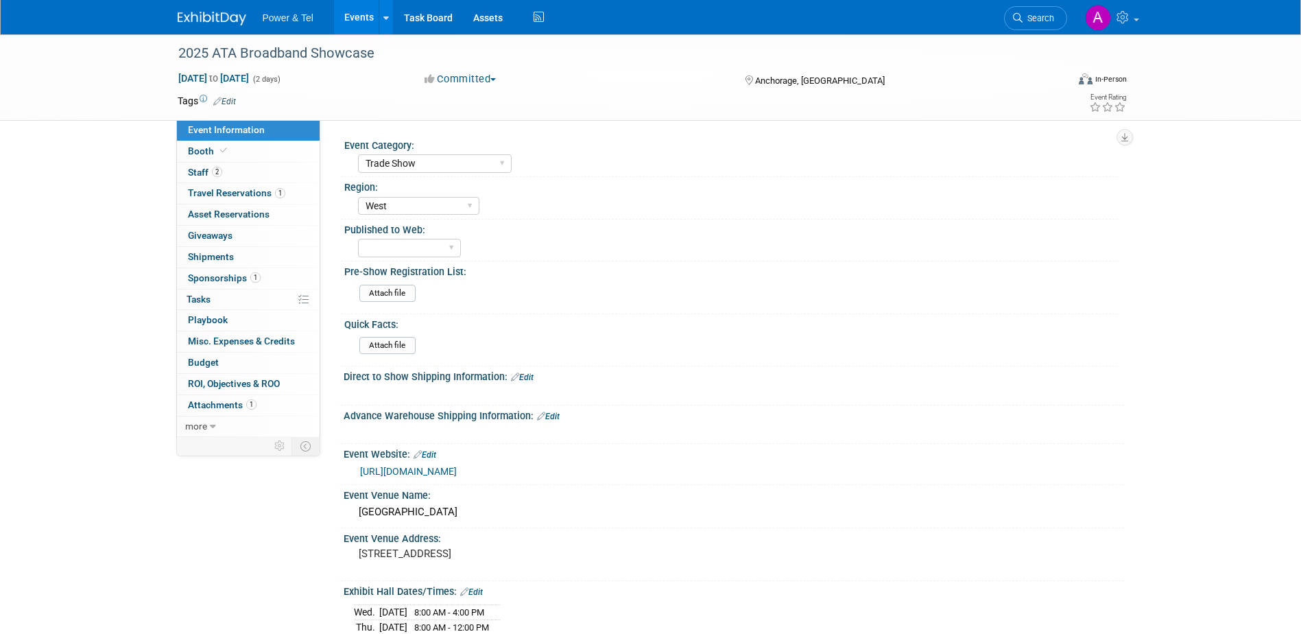
select select "Trade Show"
select select "West"
click at [193, 169] on span "Staff 2" at bounding box center [205, 172] width 34 height 11
select select "Trade Show"
select select "West"
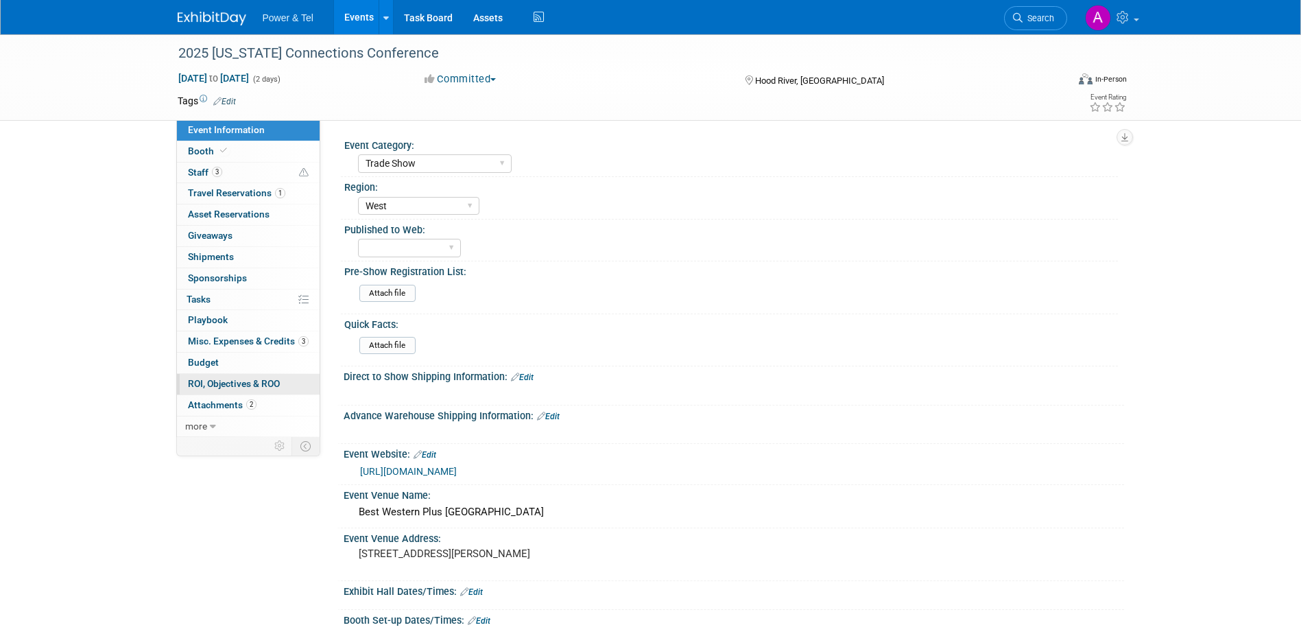
click at [230, 378] on span "ROI, Objectives & ROO 0" at bounding box center [234, 383] width 92 height 11
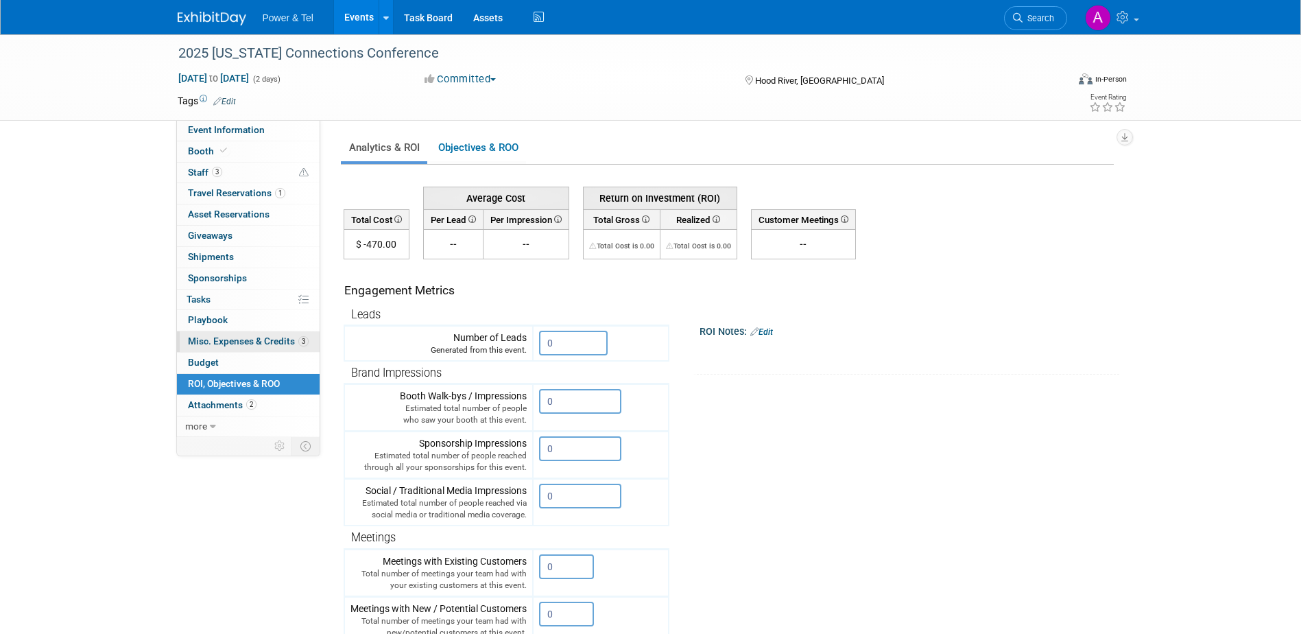
click at [233, 338] on span "Misc. Expenses & Credits 3" at bounding box center [248, 340] width 121 height 11
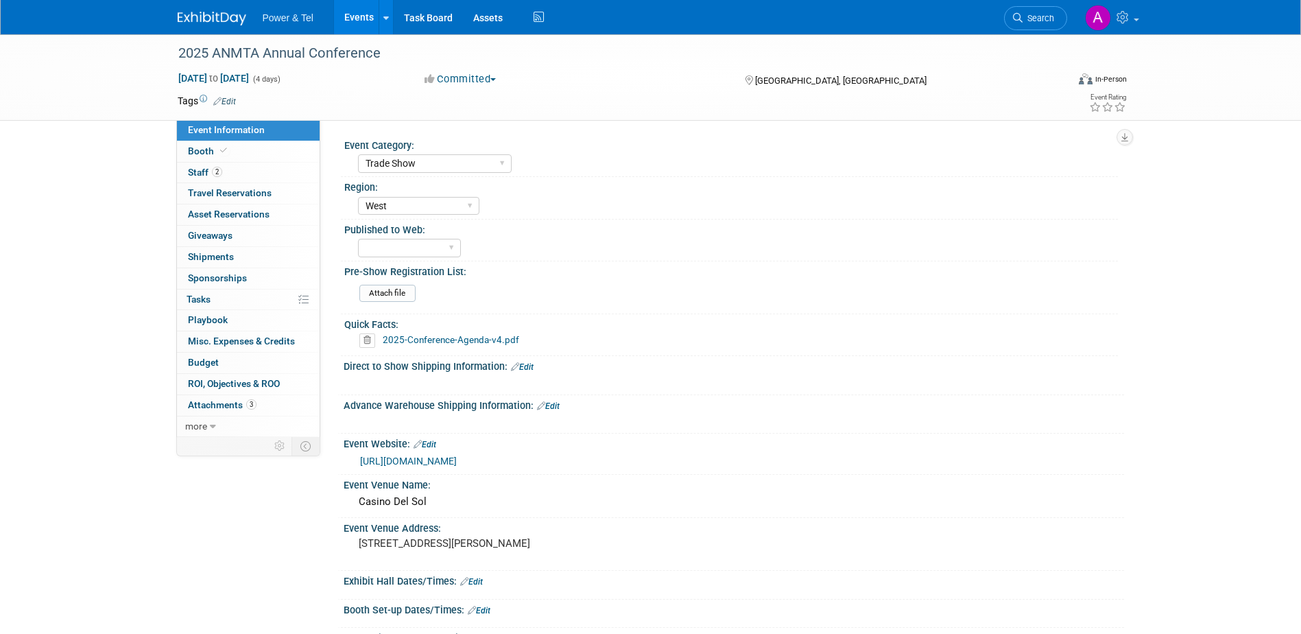
select select "Trade Show"
select select "West"
click at [246, 171] on link "2 Staff 2" at bounding box center [248, 173] width 143 height 21
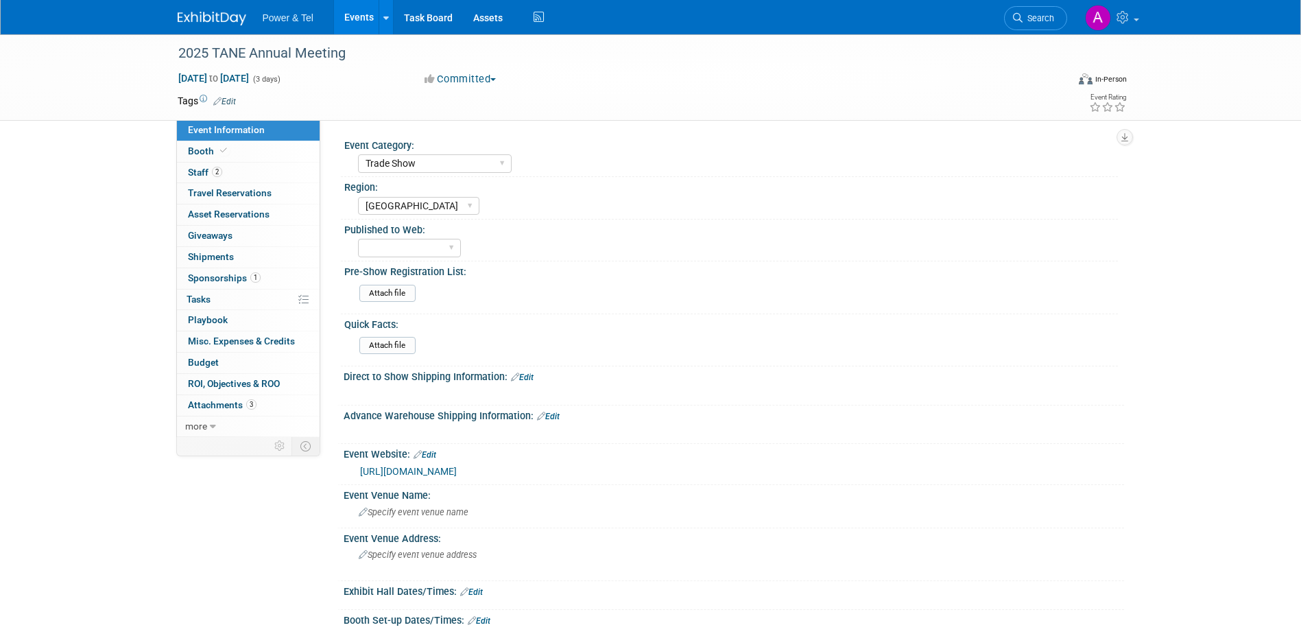
select select "Trade Show"
select select "[GEOGRAPHIC_DATA]"
click at [270, 169] on link "2 Staff 2" at bounding box center [248, 173] width 143 height 21
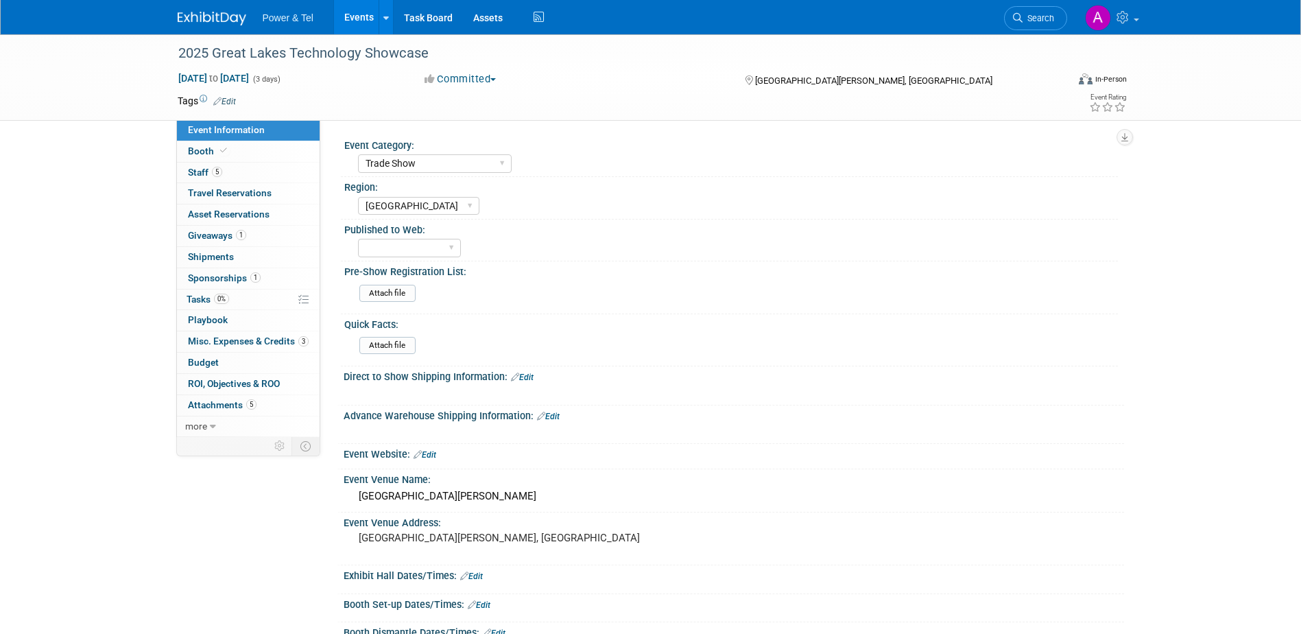
select select "Trade Show"
select select "[GEOGRAPHIC_DATA]"
click at [263, 336] on span "Misc. Expenses & Credits 3" at bounding box center [248, 340] width 121 height 11
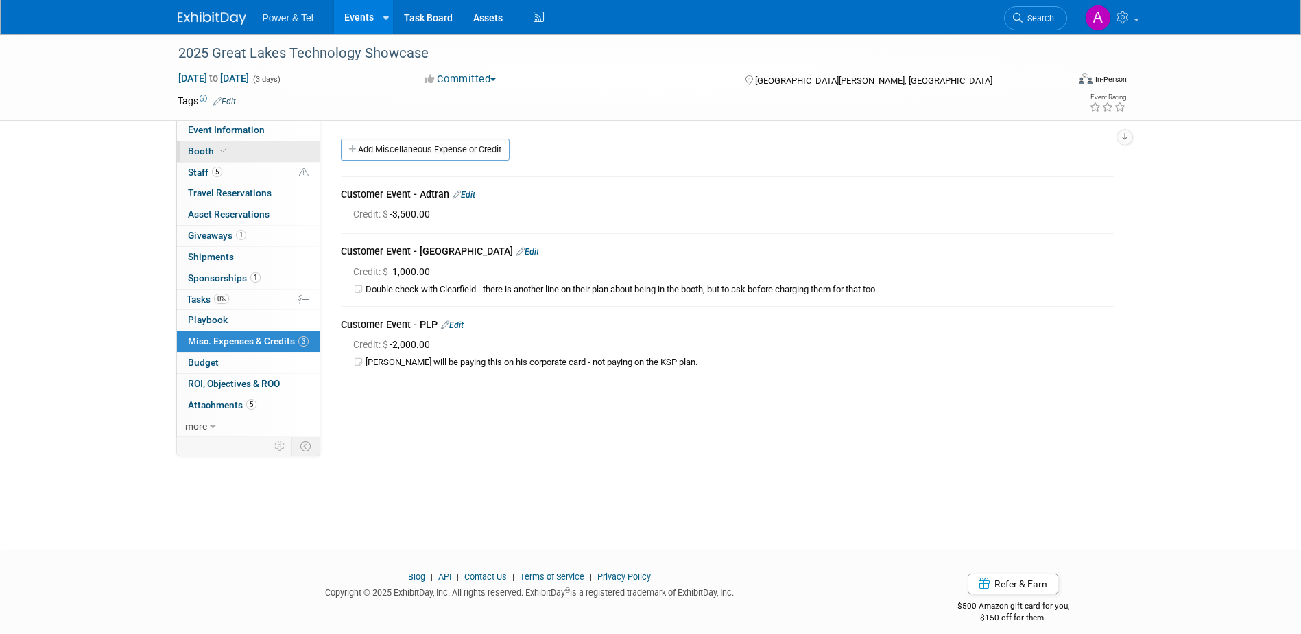
click at [251, 152] on link "Booth" at bounding box center [248, 151] width 143 height 21
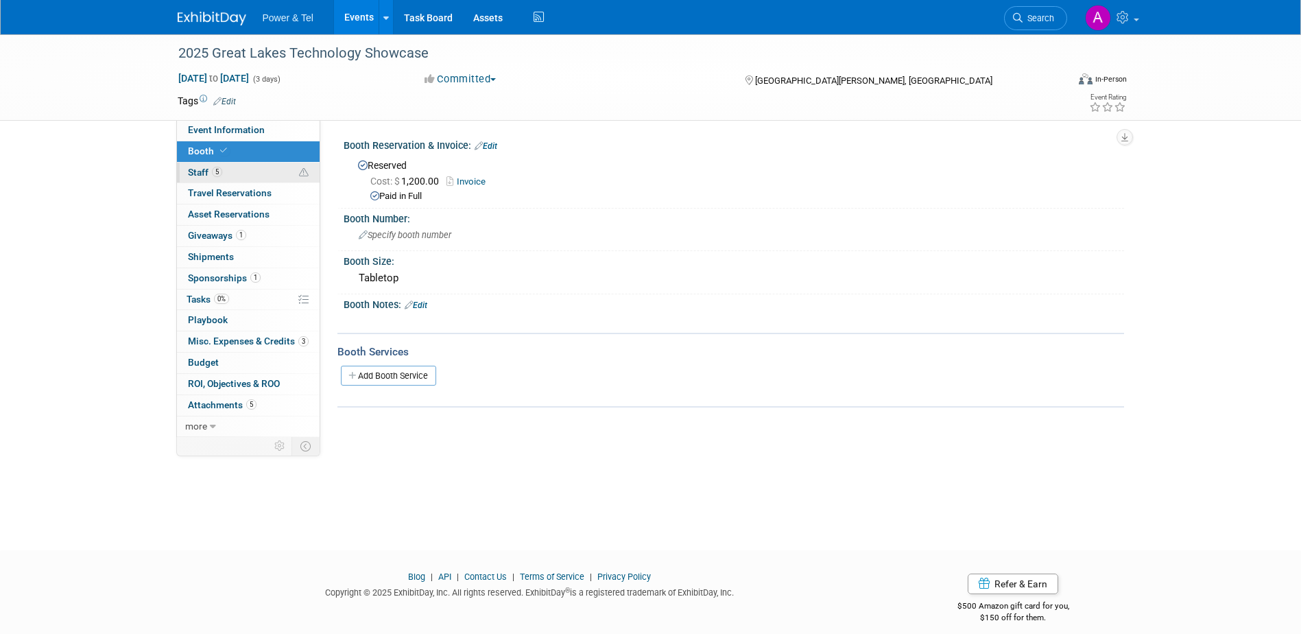
click at [255, 181] on link "5 Staff 5" at bounding box center [248, 173] width 143 height 21
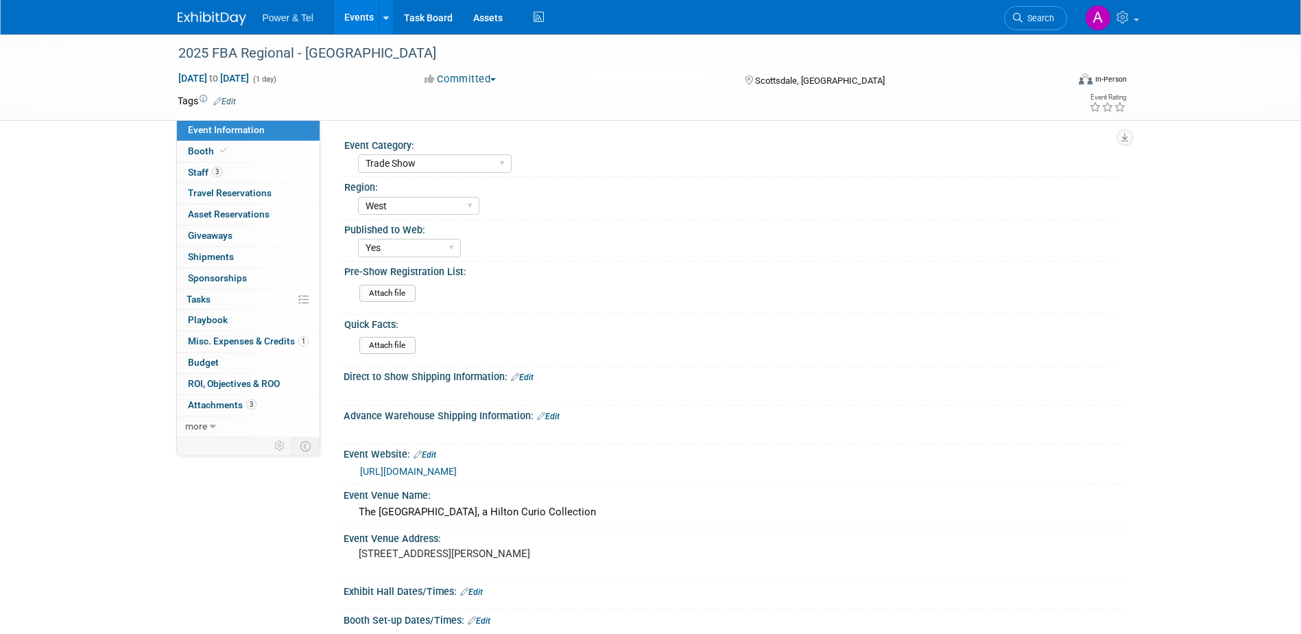
select select "Trade Show"
select select "West"
select select "Yes"
click at [246, 347] on link "1 Misc. Expenses & Credits 1" at bounding box center [248, 341] width 143 height 21
select select "Trade Show"
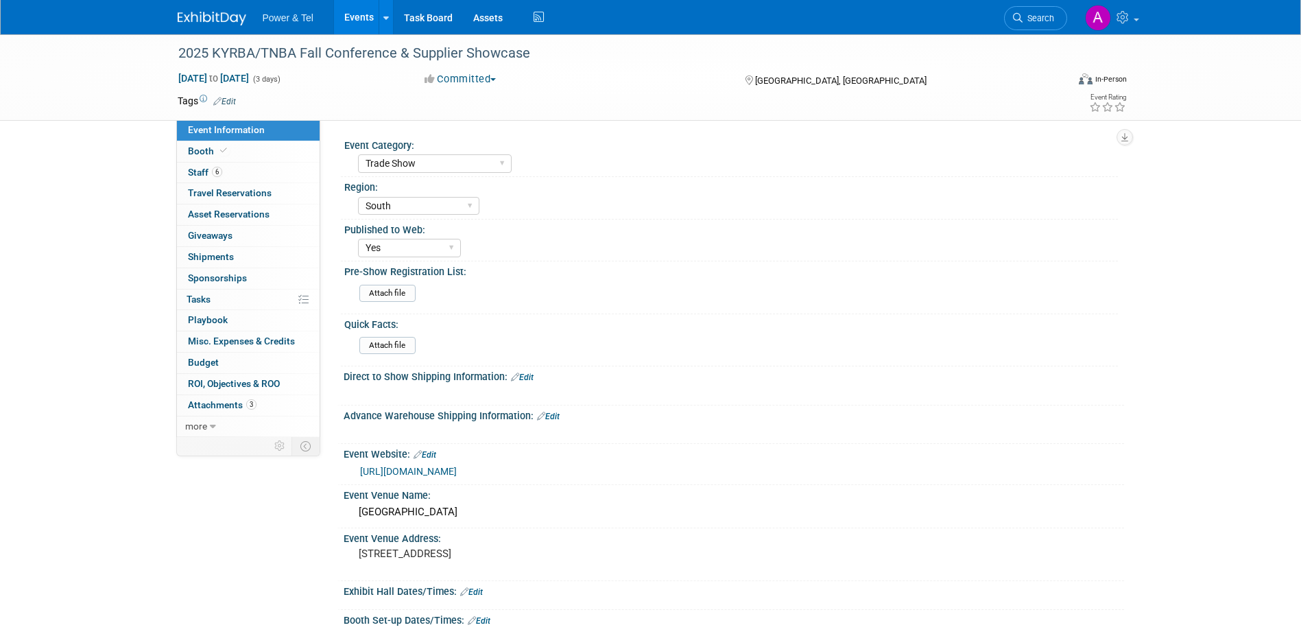
select select "South"
select select "Yes"
select select "Trade Show"
select select "South"
select select "Yes"
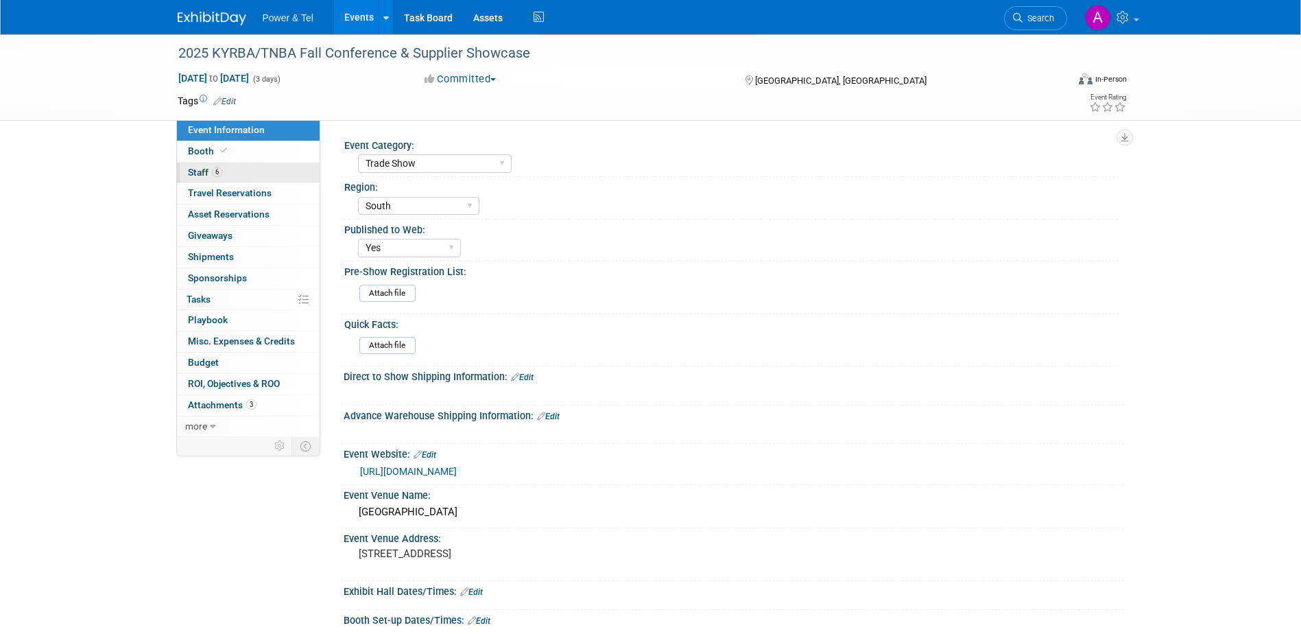
click at [229, 163] on link "6 Staff 6" at bounding box center [248, 173] width 143 height 21
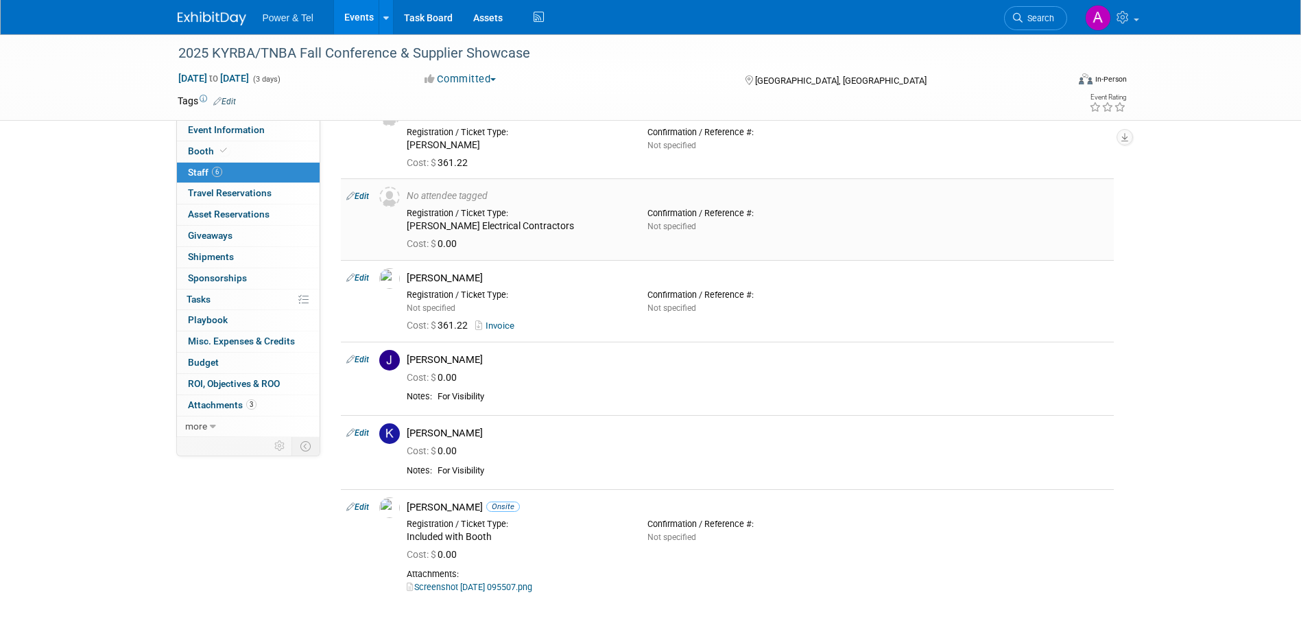
scroll to position [78, 0]
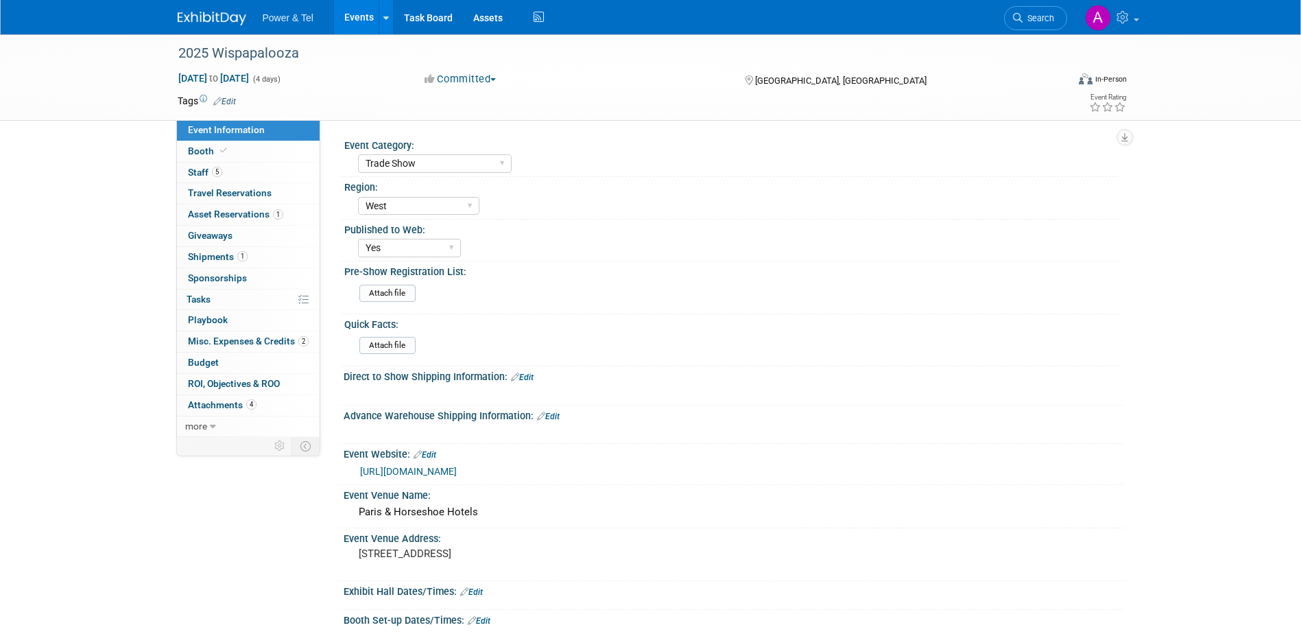
select select "Trade Show"
select select "West"
select select "Yes"
click at [237, 337] on span "Misc. Expenses & Credits 2" at bounding box center [248, 340] width 121 height 11
select select "Trade Show"
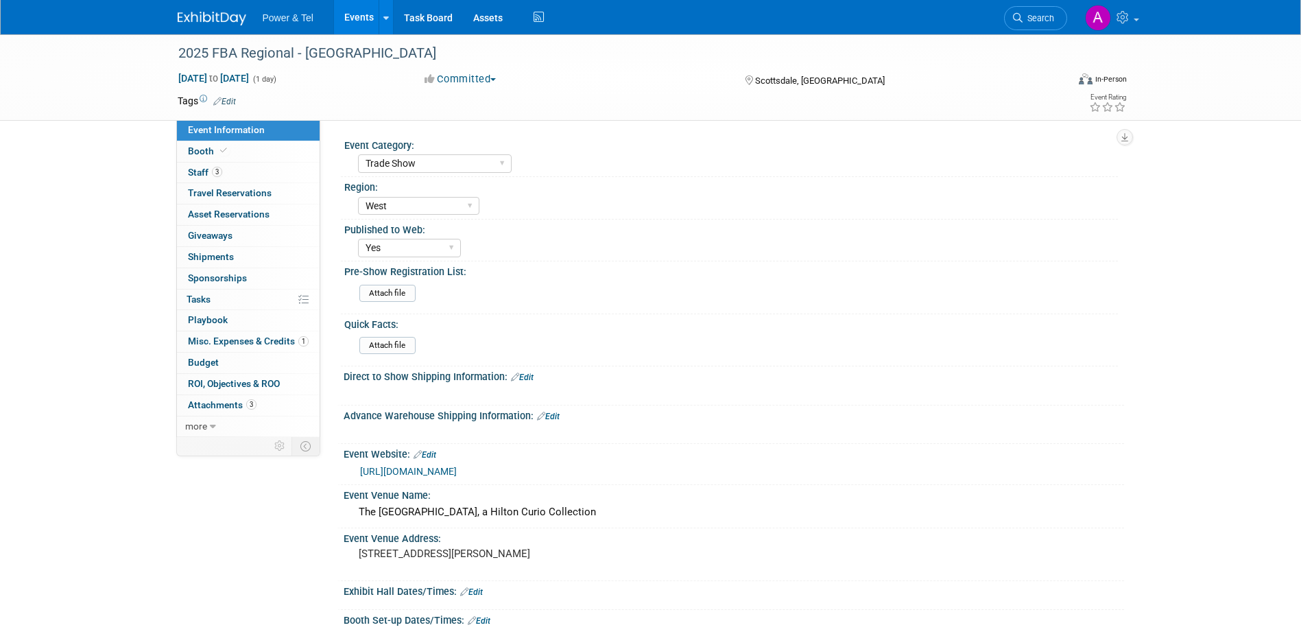
select select "West"
select select "Yes"
